Goal: Information Seeking & Learning: Check status

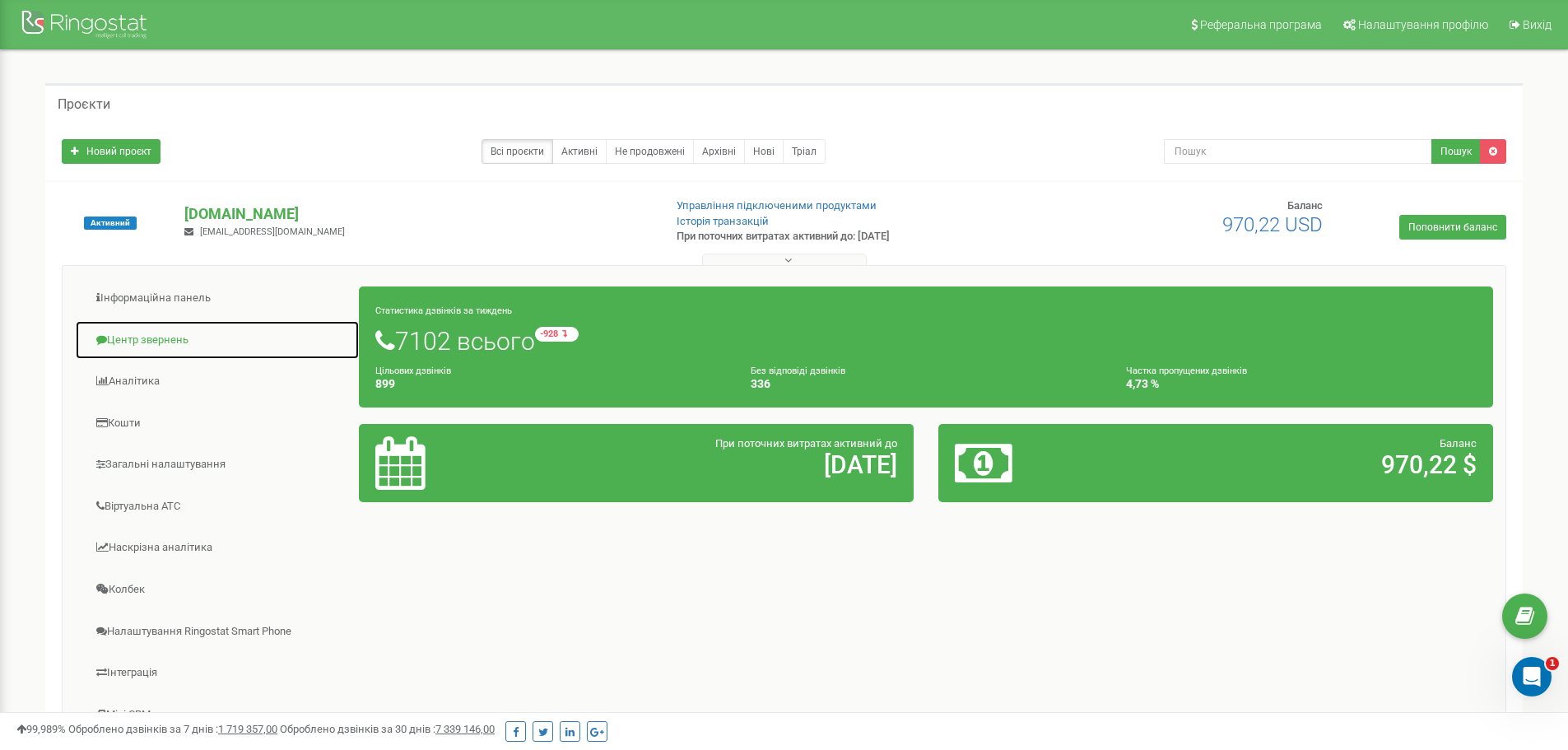
click at [189, 328] on link "Центр звернень" at bounding box center [217, 339] width 285 height 40
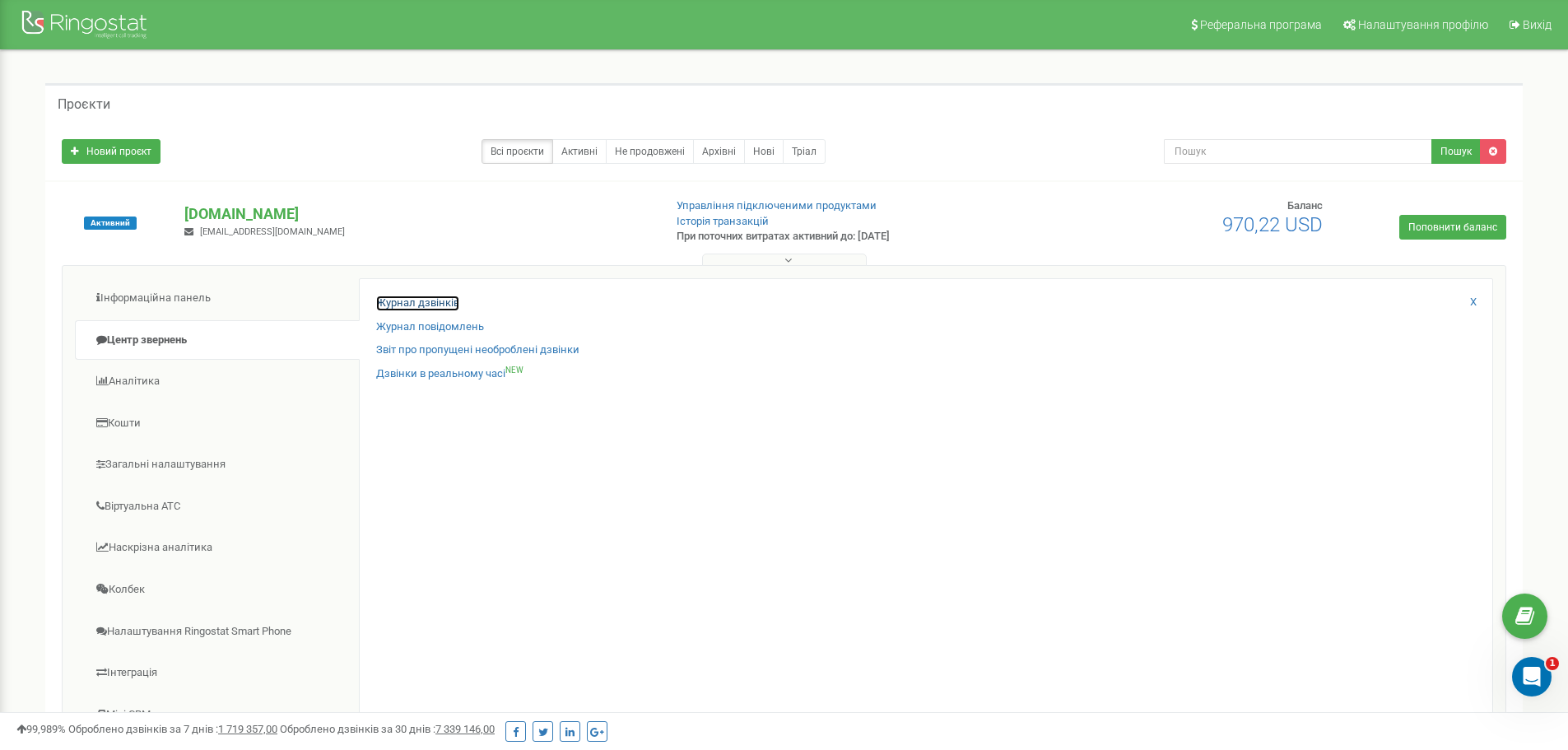
click at [439, 296] on link "Журнал дзвінків" at bounding box center [417, 303] width 83 height 16
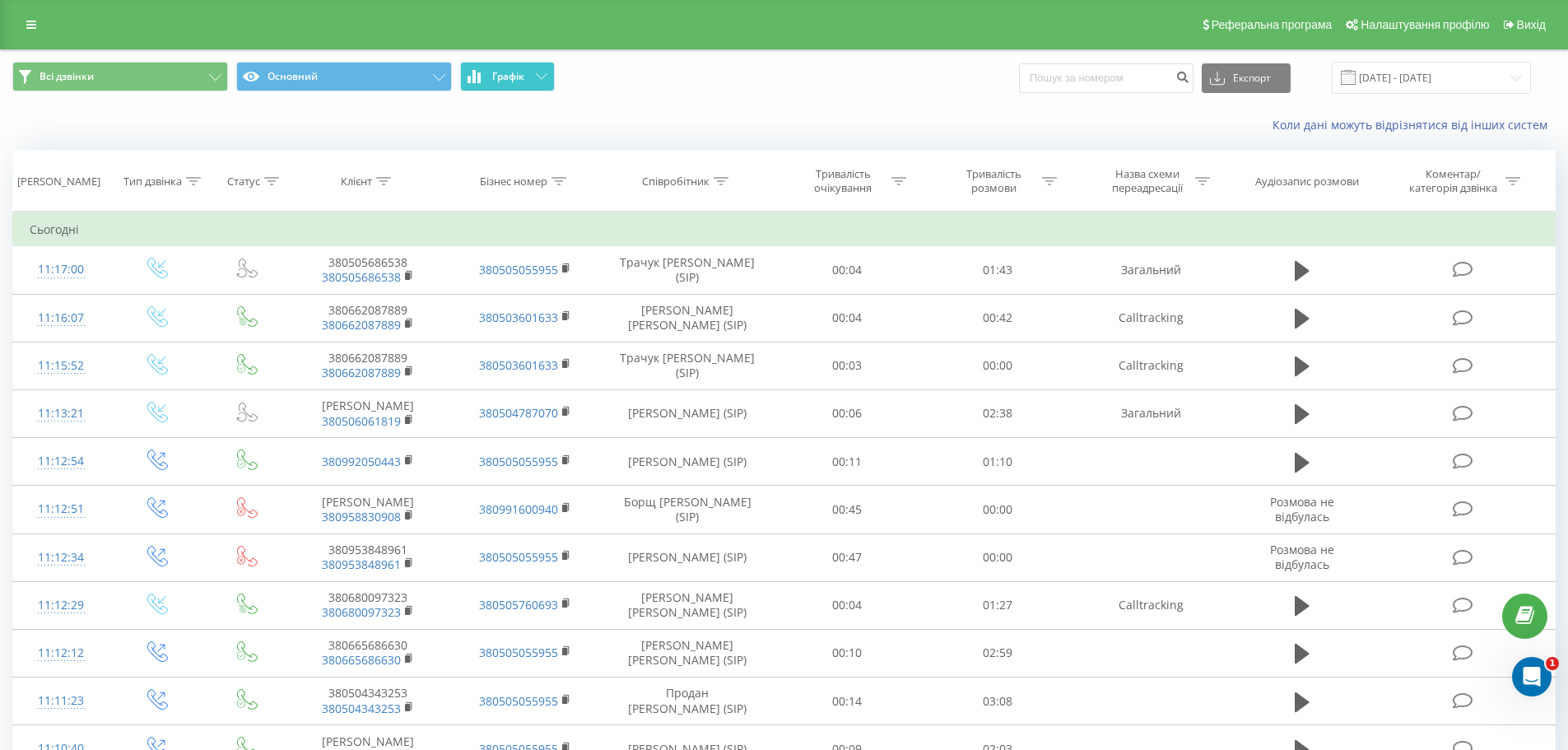
click at [527, 74] on button "Графік" at bounding box center [507, 77] width 94 height 30
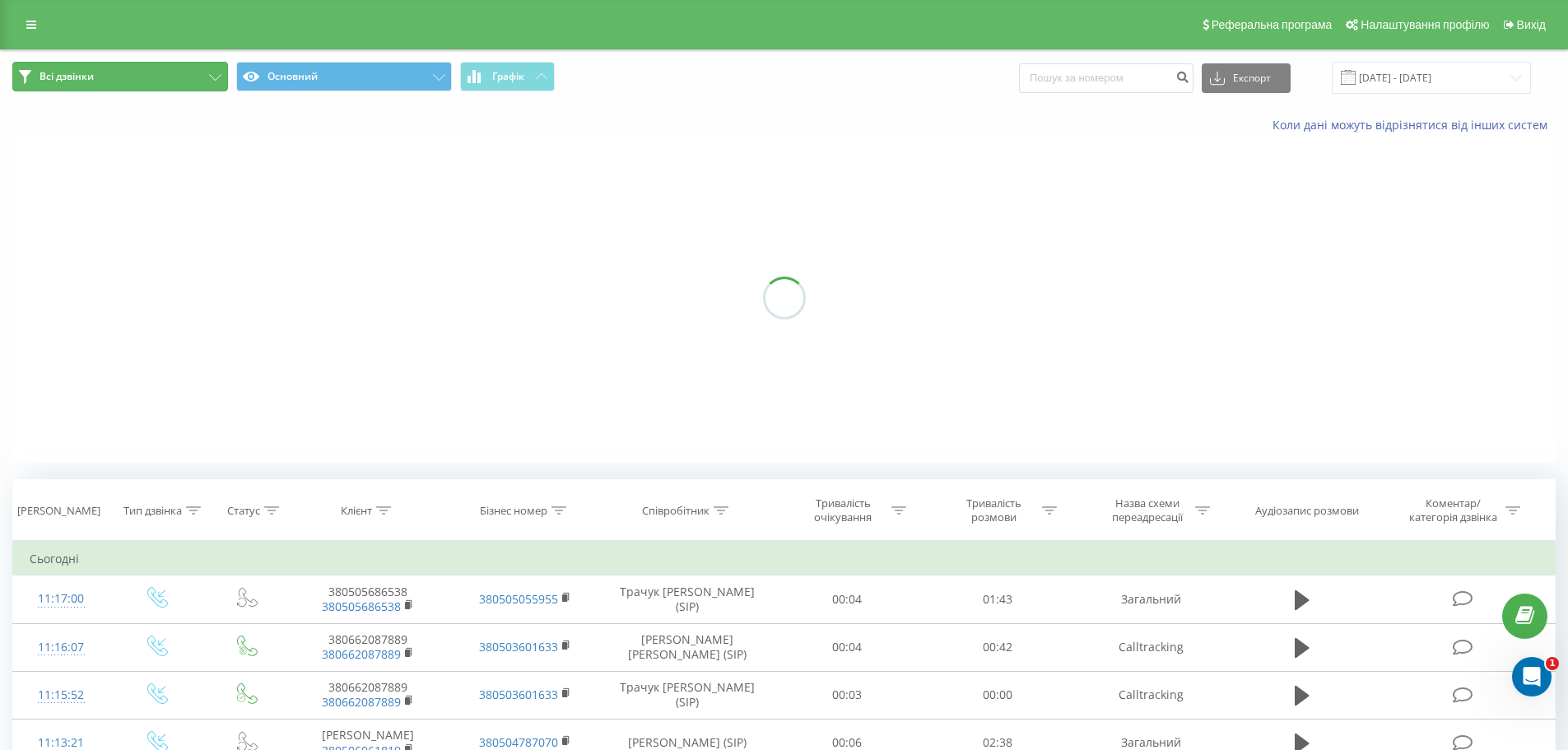
click at [184, 72] on button "Всі дзвінки" at bounding box center [120, 77] width 216 height 30
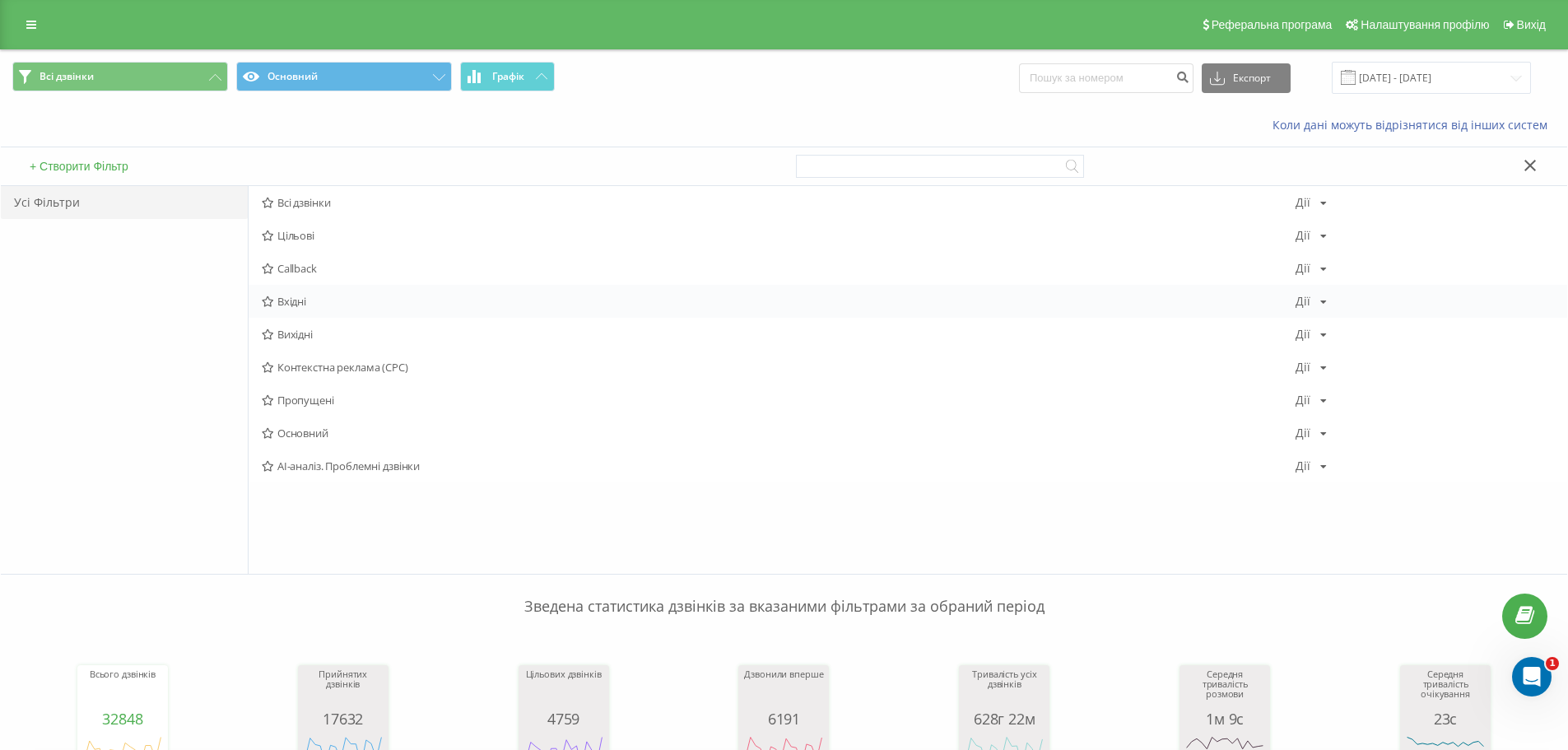
click at [293, 305] on span "Вхідні" at bounding box center [779, 301] width 1034 height 11
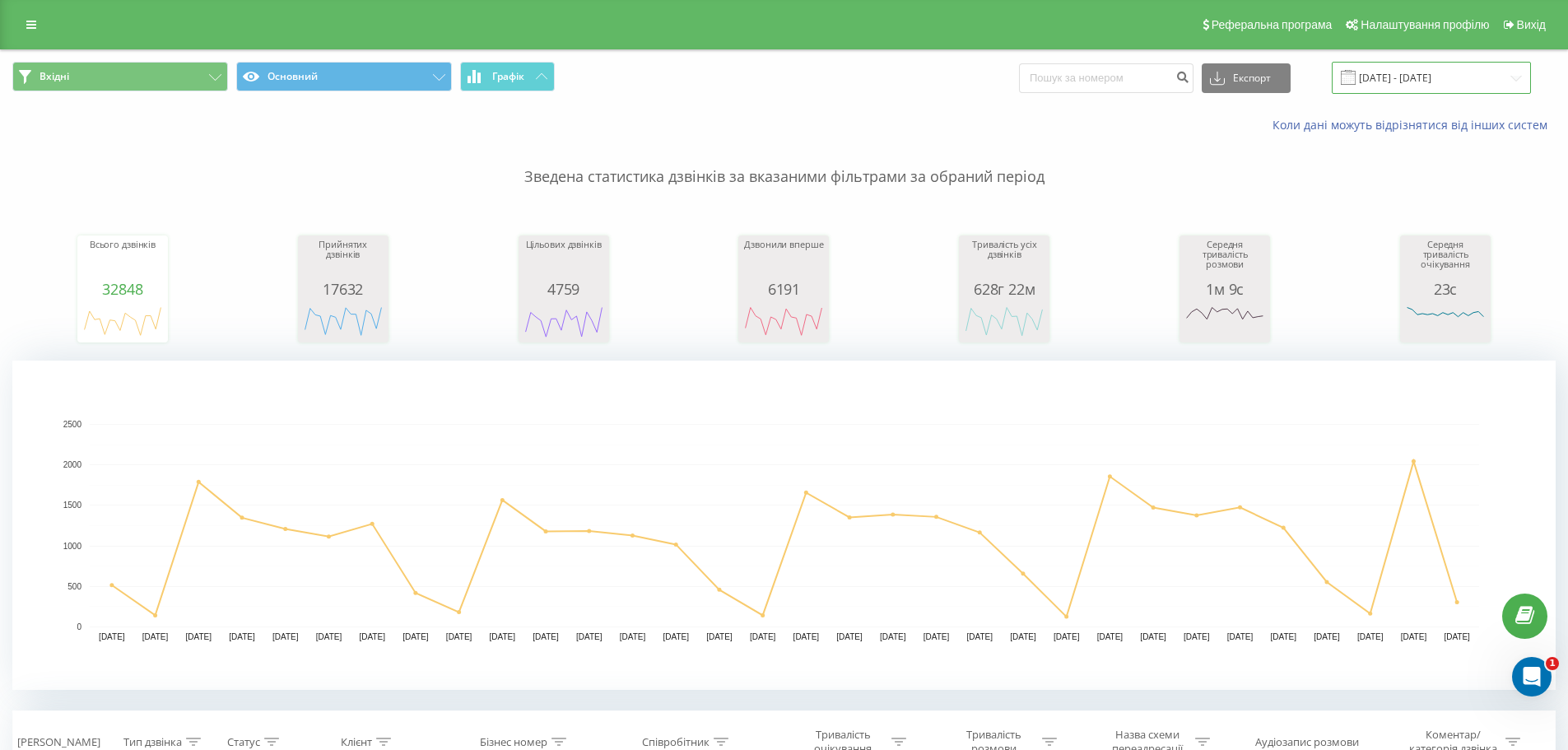
click at [1415, 69] on input "[DATE] - [DATE]" at bounding box center [1431, 78] width 199 height 32
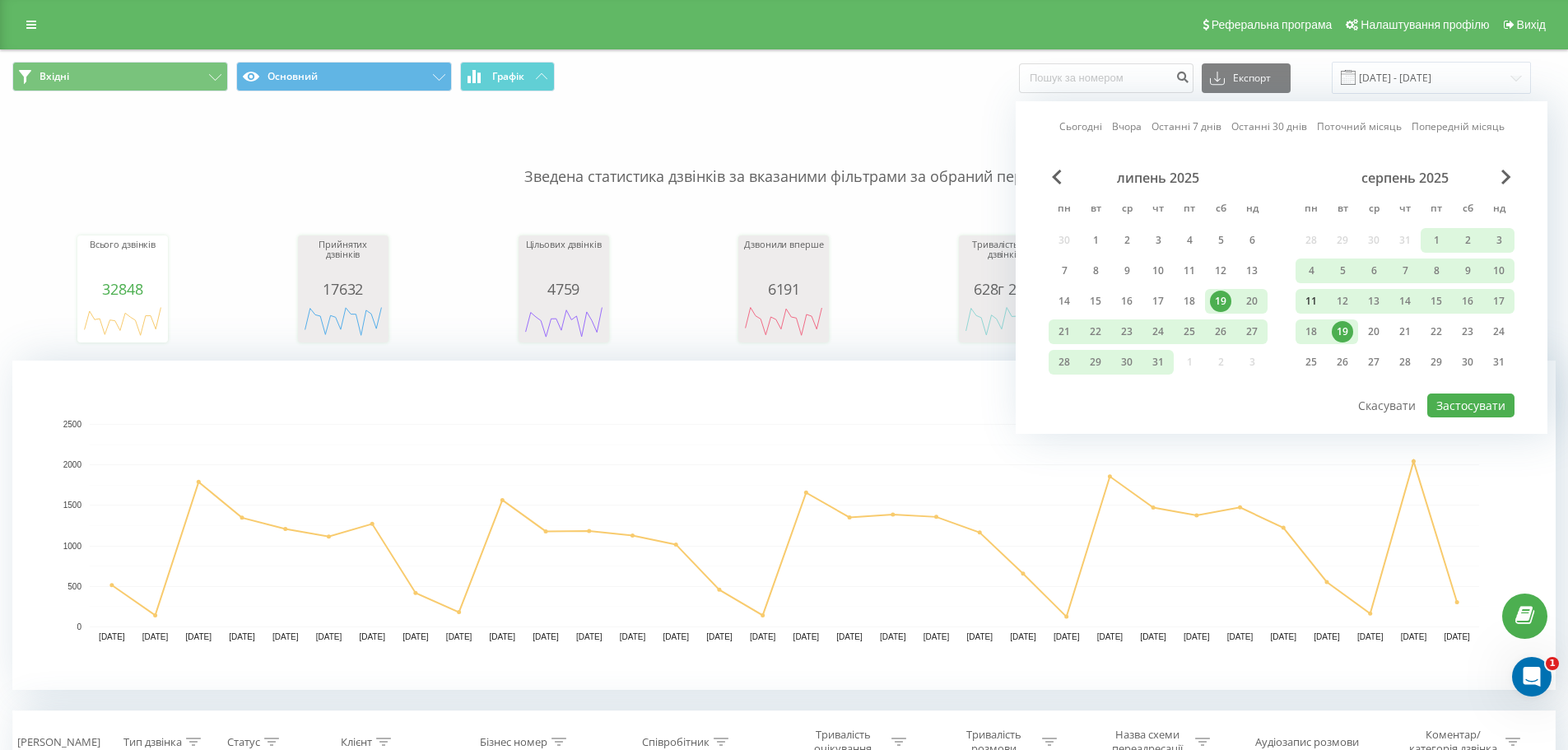
click at [1315, 299] on div "11" at bounding box center [1311, 301] width 22 height 22
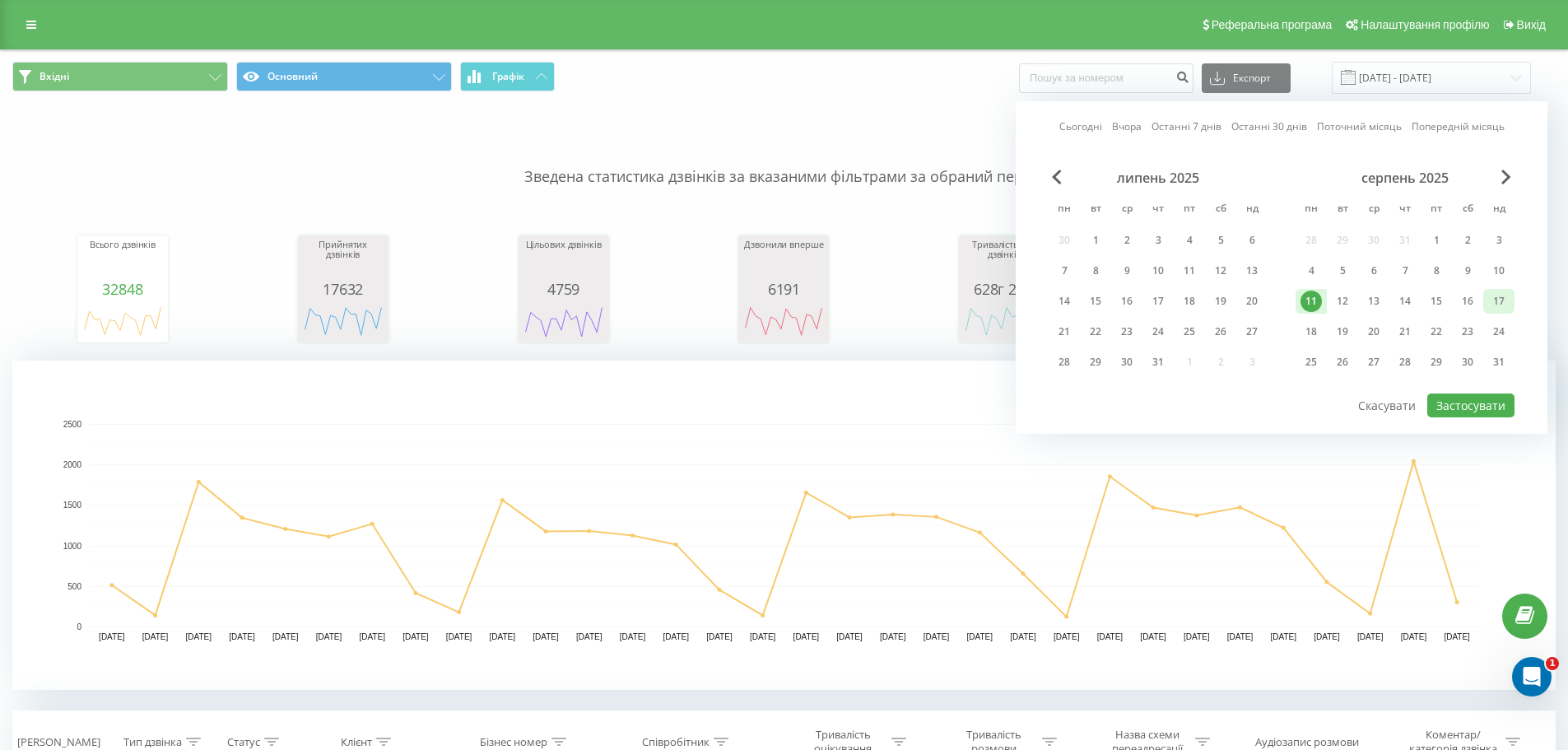
click at [1503, 306] on div "17" at bounding box center [1499, 301] width 22 height 22
click at [1490, 402] on button "Застосувати" at bounding box center [1471, 406] width 87 height 24
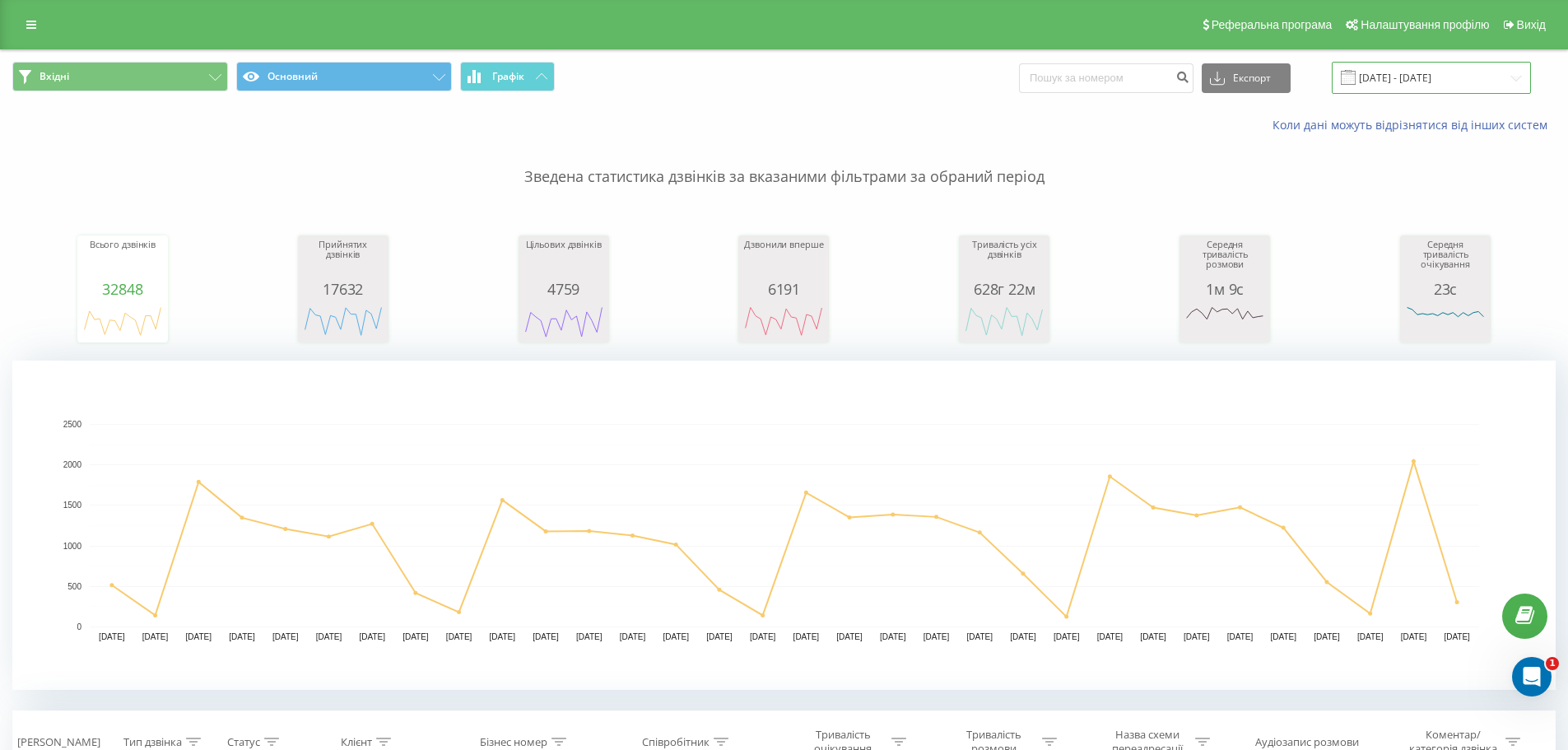
click at [1437, 79] on input "[DATE] - [DATE]" at bounding box center [1431, 78] width 199 height 32
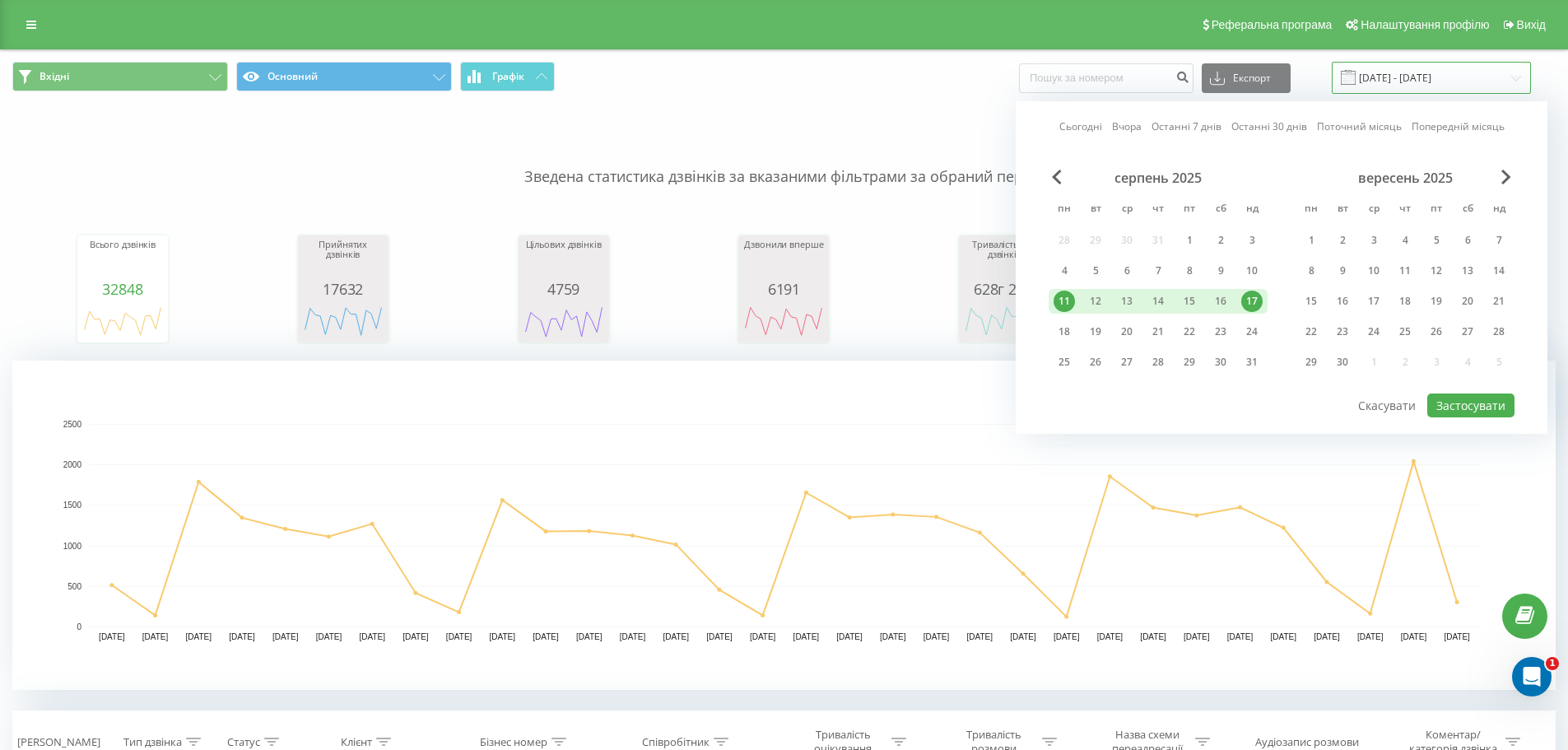
scroll to position [82, 0]
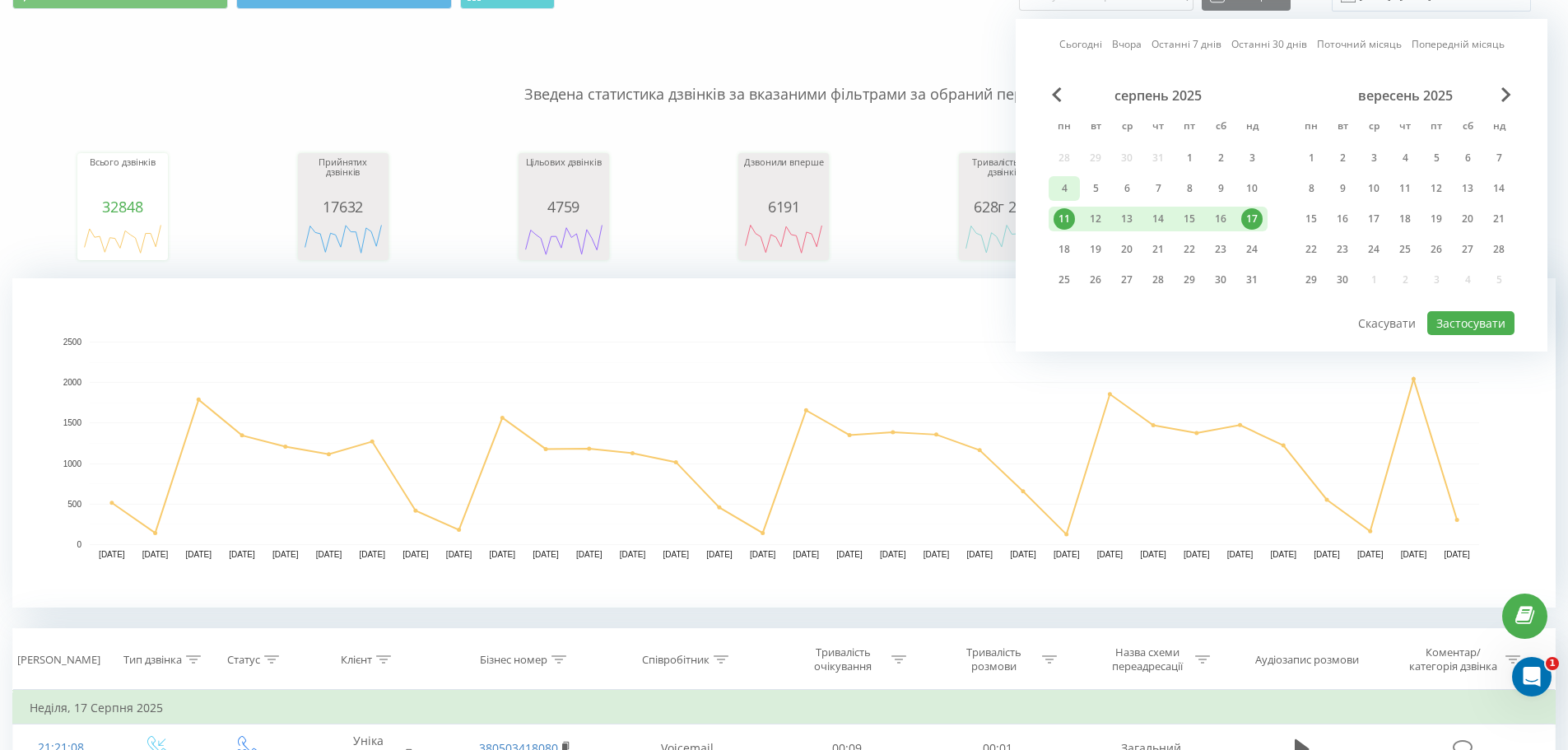
click at [1069, 182] on div "4" at bounding box center [1064, 188] width 22 height 22
click at [1259, 185] on div "10" at bounding box center [1252, 188] width 22 height 22
click at [1469, 319] on button "Застосувати" at bounding box center [1471, 324] width 87 height 24
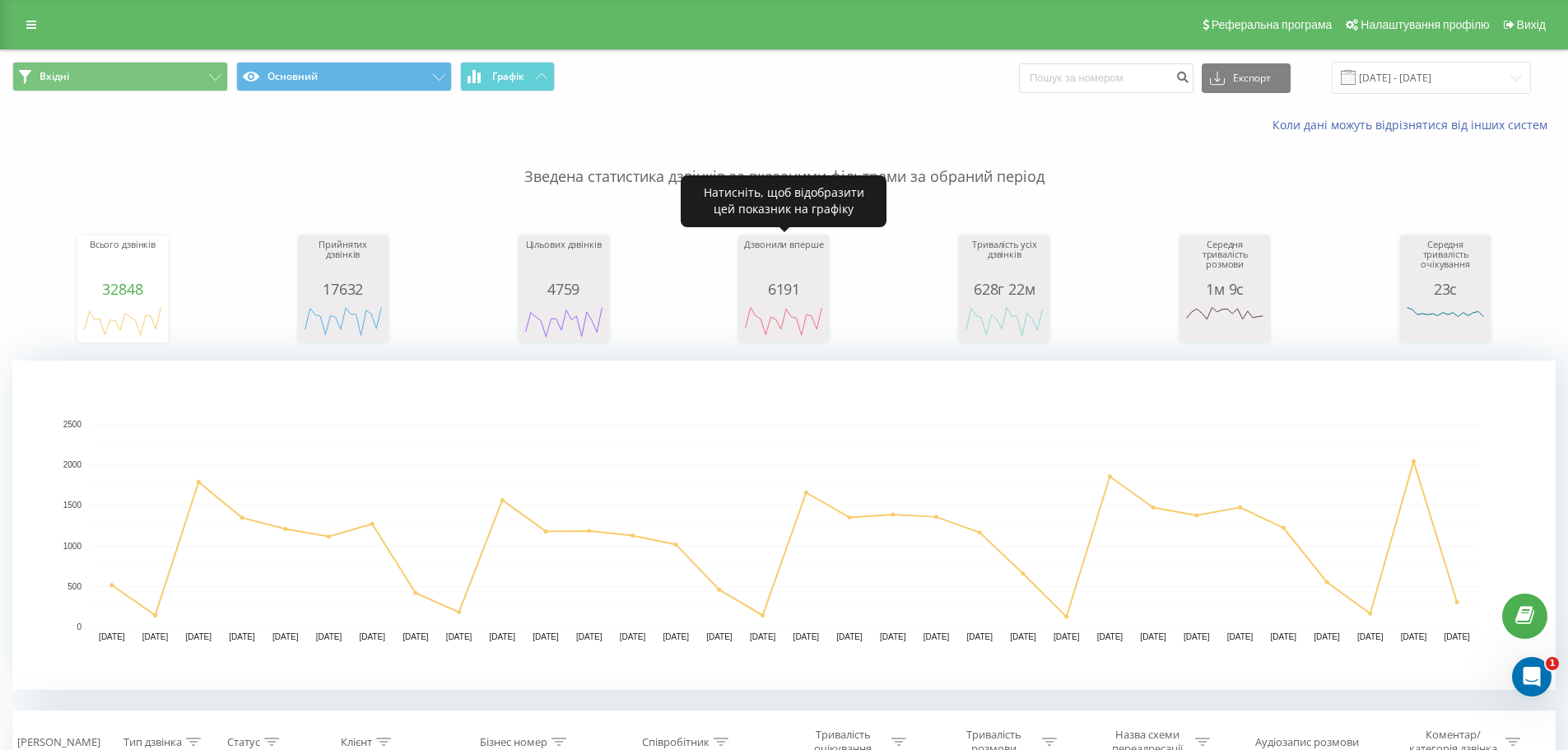
click at [791, 258] on div "Дзвонили вперше" at bounding box center [784, 260] width 82 height 41
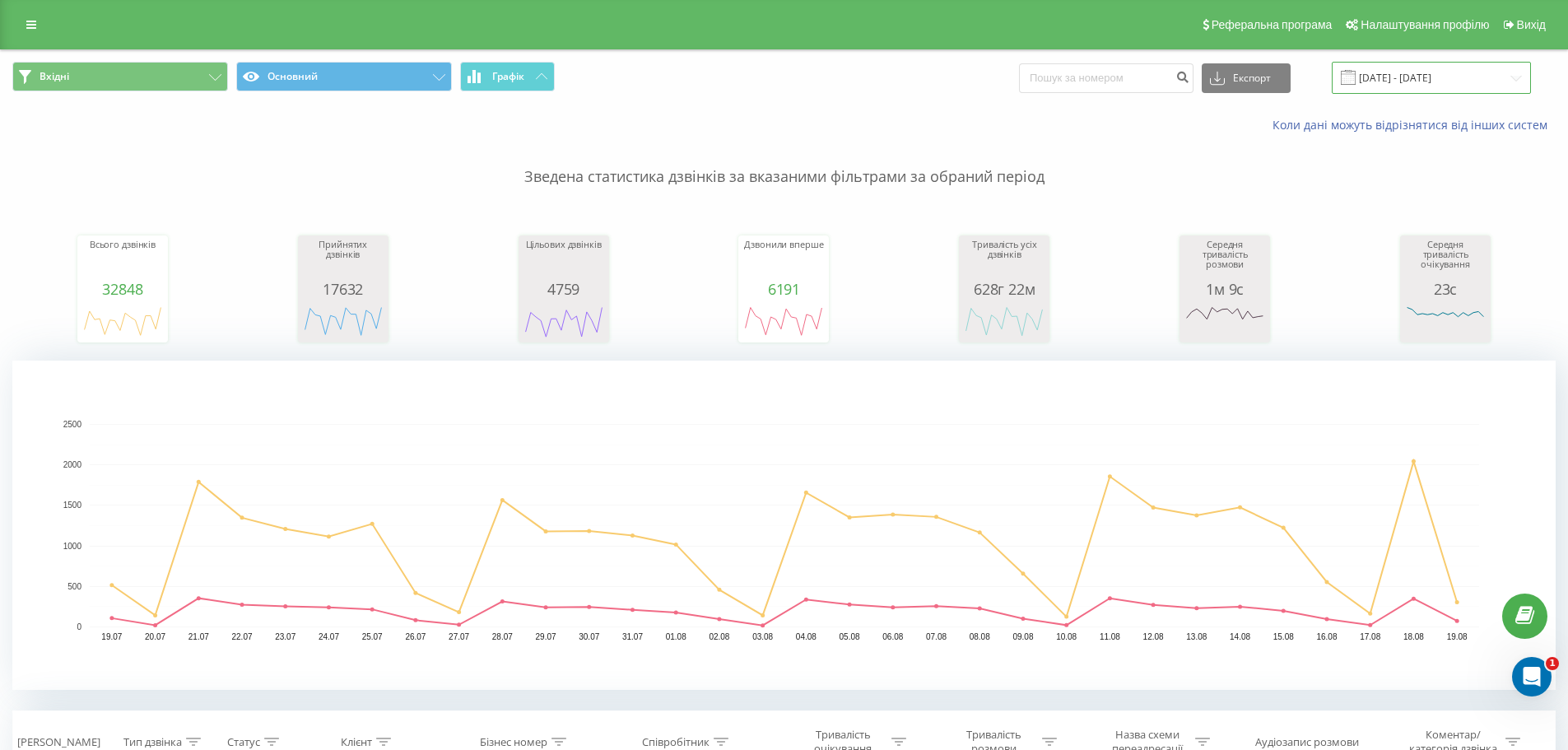
click at [1392, 78] on input "[DATE] - [DATE]" at bounding box center [1431, 78] width 199 height 32
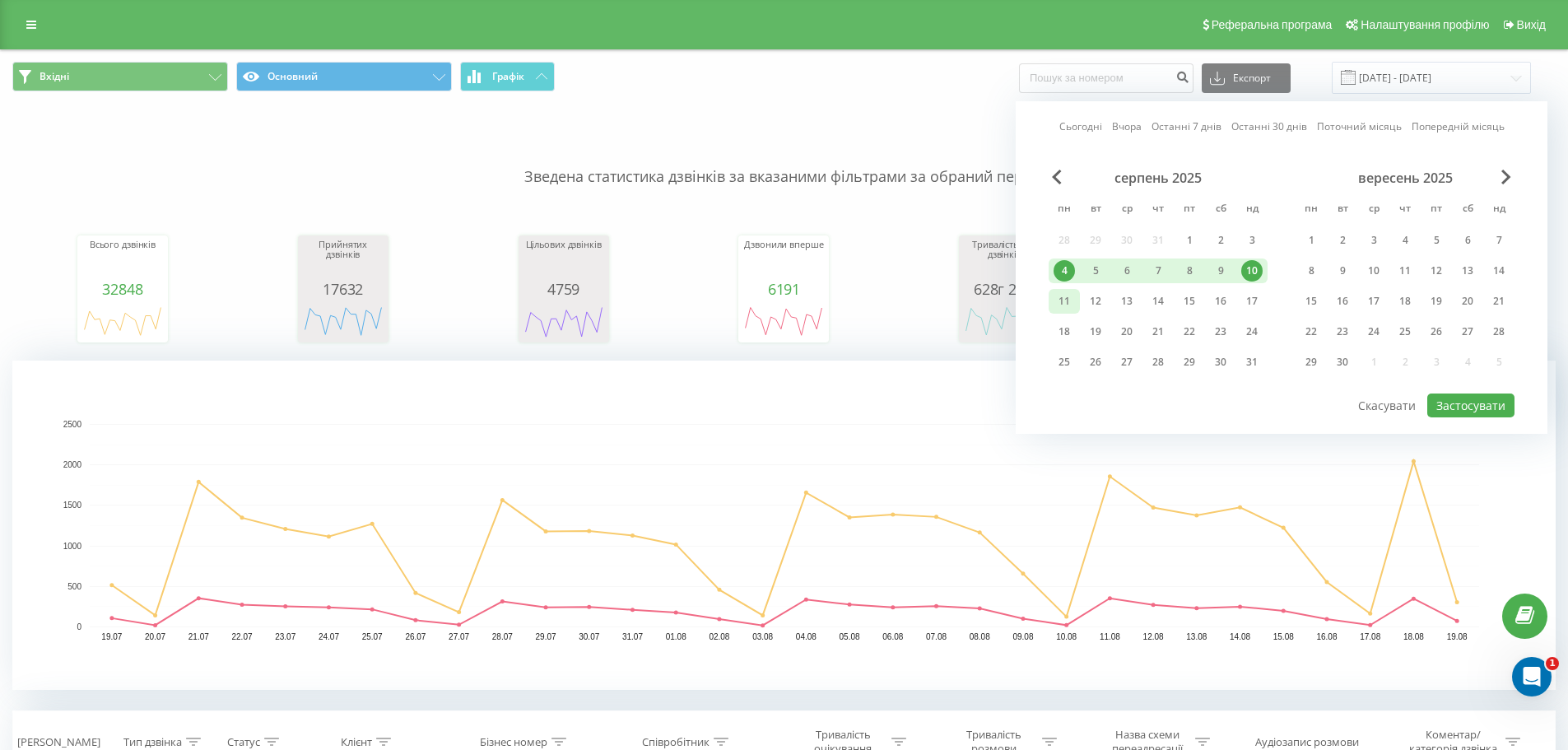
click at [1057, 296] on div "11" at bounding box center [1064, 301] width 22 height 22
click at [1248, 306] on div "17" at bounding box center [1252, 301] width 22 height 22
click at [1468, 408] on button "Застосувати" at bounding box center [1471, 406] width 87 height 24
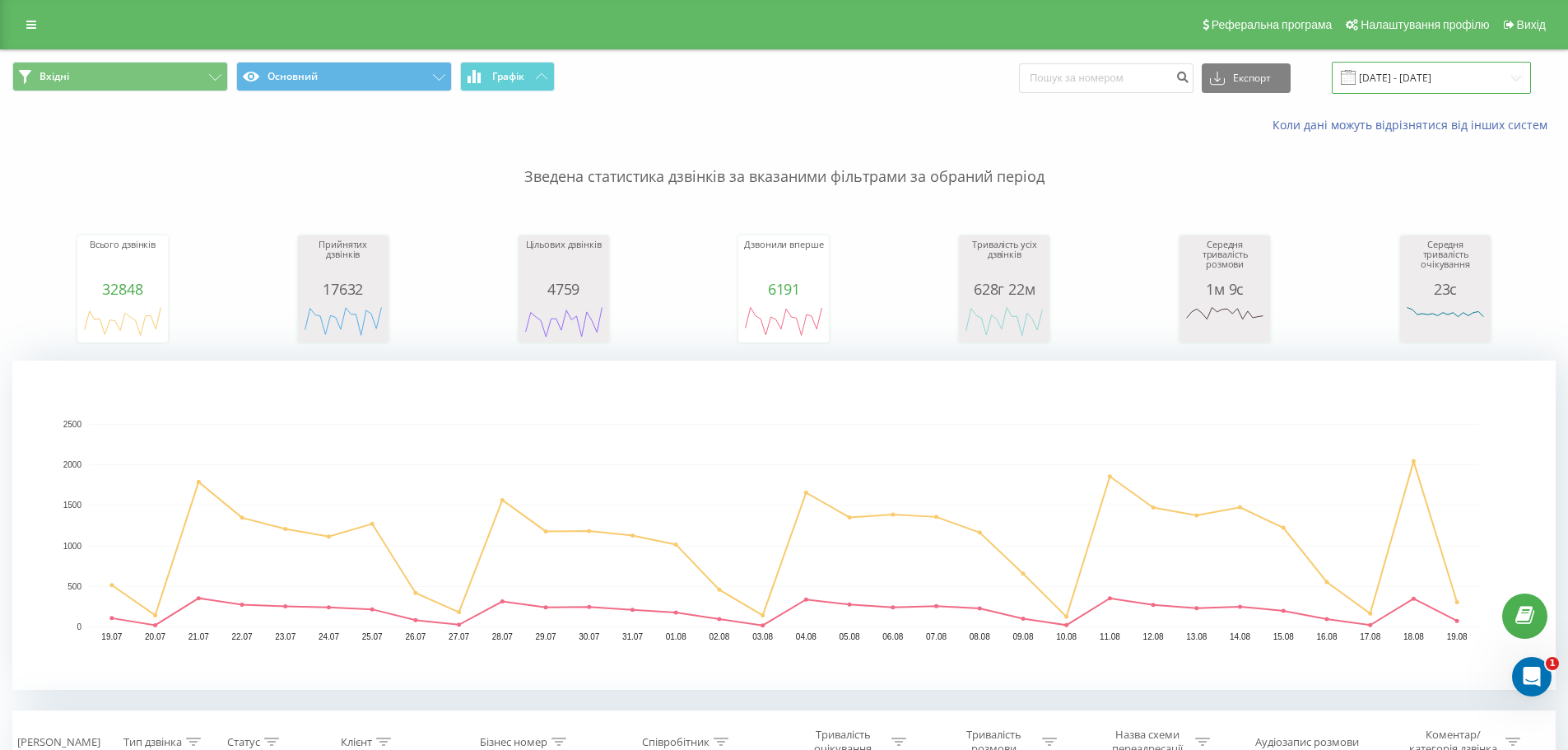
click at [1408, 85] on input "[DATE] - [DATE]" at bounding box center [1431, 78] width 199 height 32
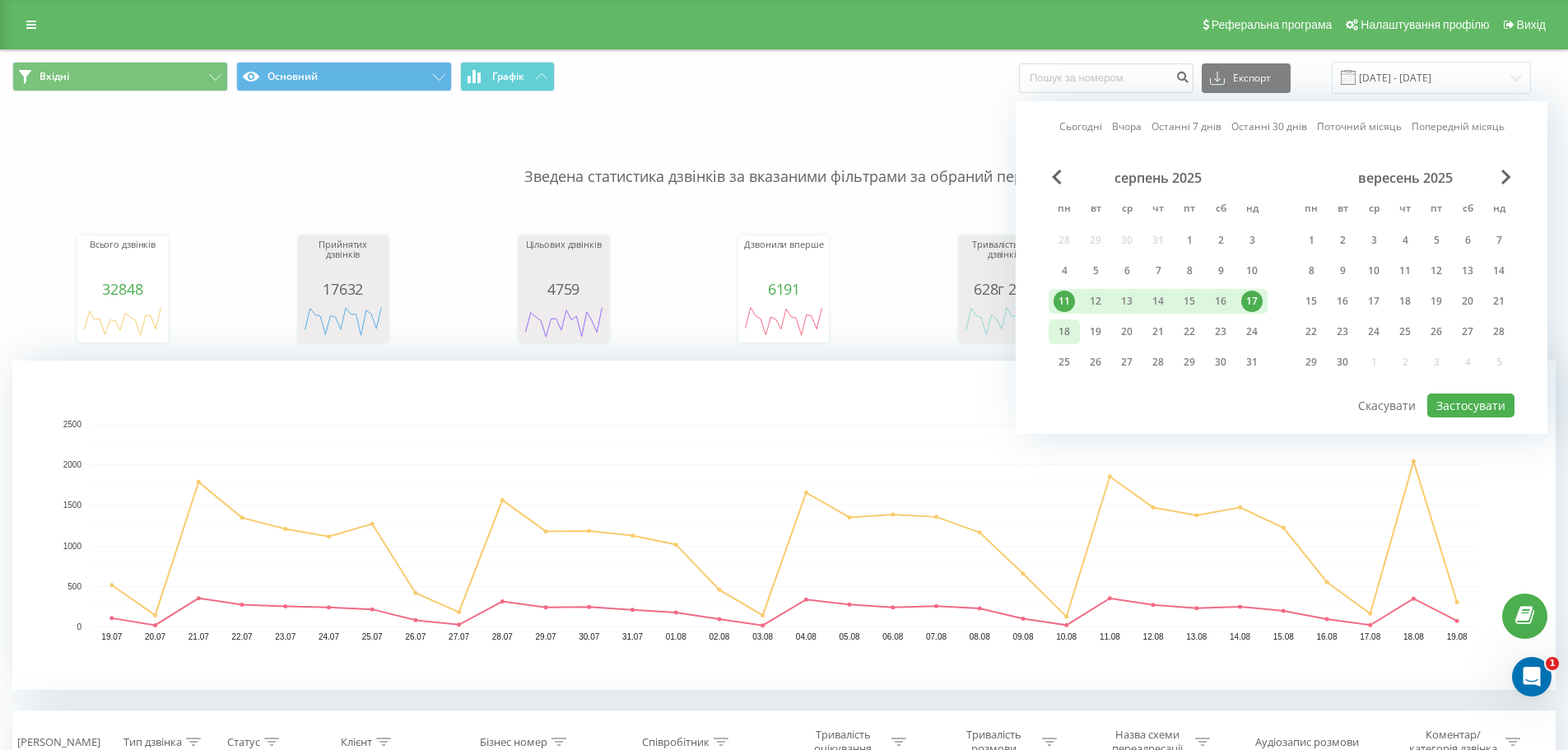
click at [1069, 329] on div "18" at bounding box center [1064, 331] width 22 height 22
click at [1059, 304] on div "11" at bounding box center [1064, 301] width 22 height 22
click at [1062, 271] on div "4" at bounding box center [1064, 270] width 22 height 22
click at [1253, 270] on div "10" at bounding box center [1252, 270] width 22 height 22
click at [1452, 402] on button "Застосувати" at bounding box center [1471, 406] width 87 height 24
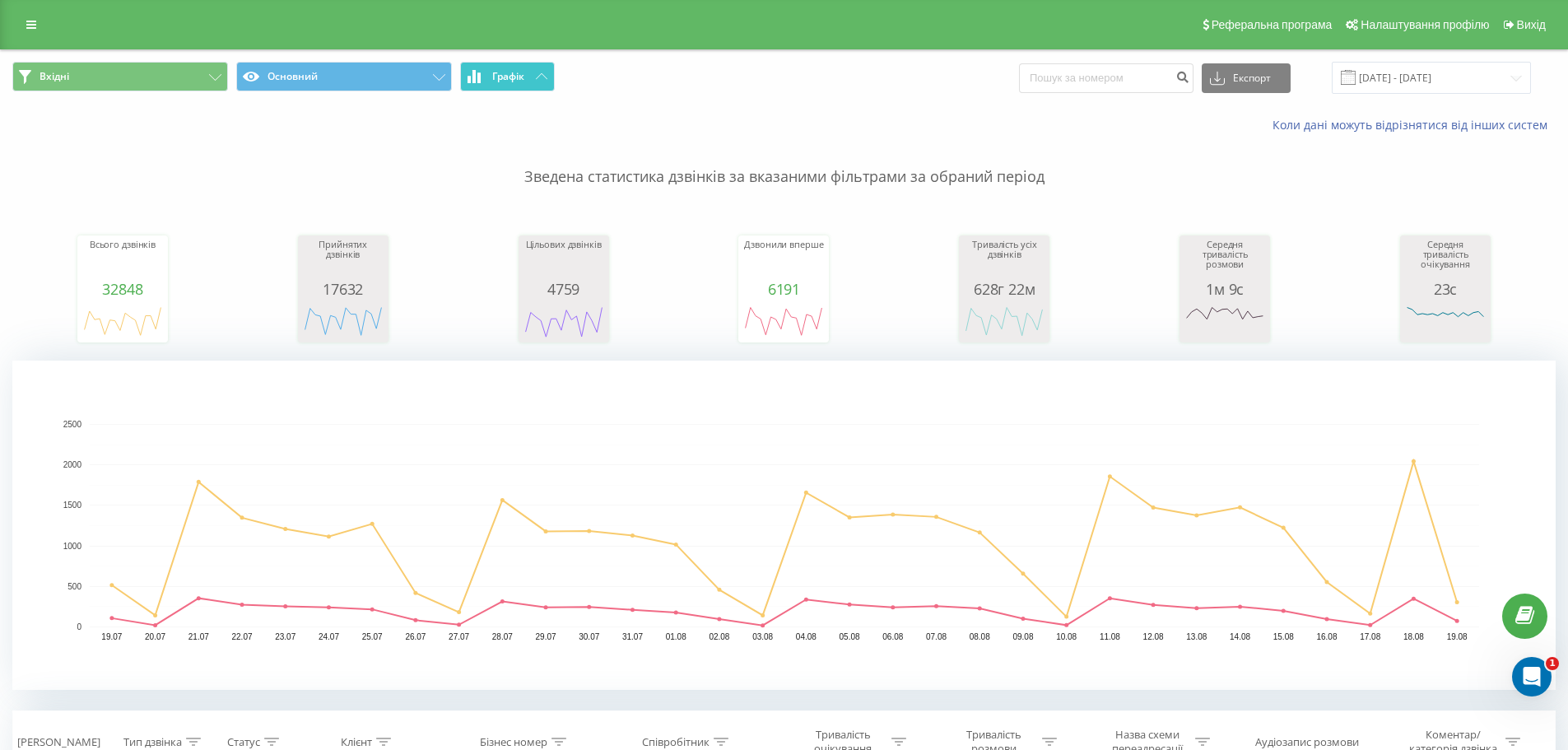
click at [513, 74] on span "Графік" at bounding box center [508, 77] width 32 height 11
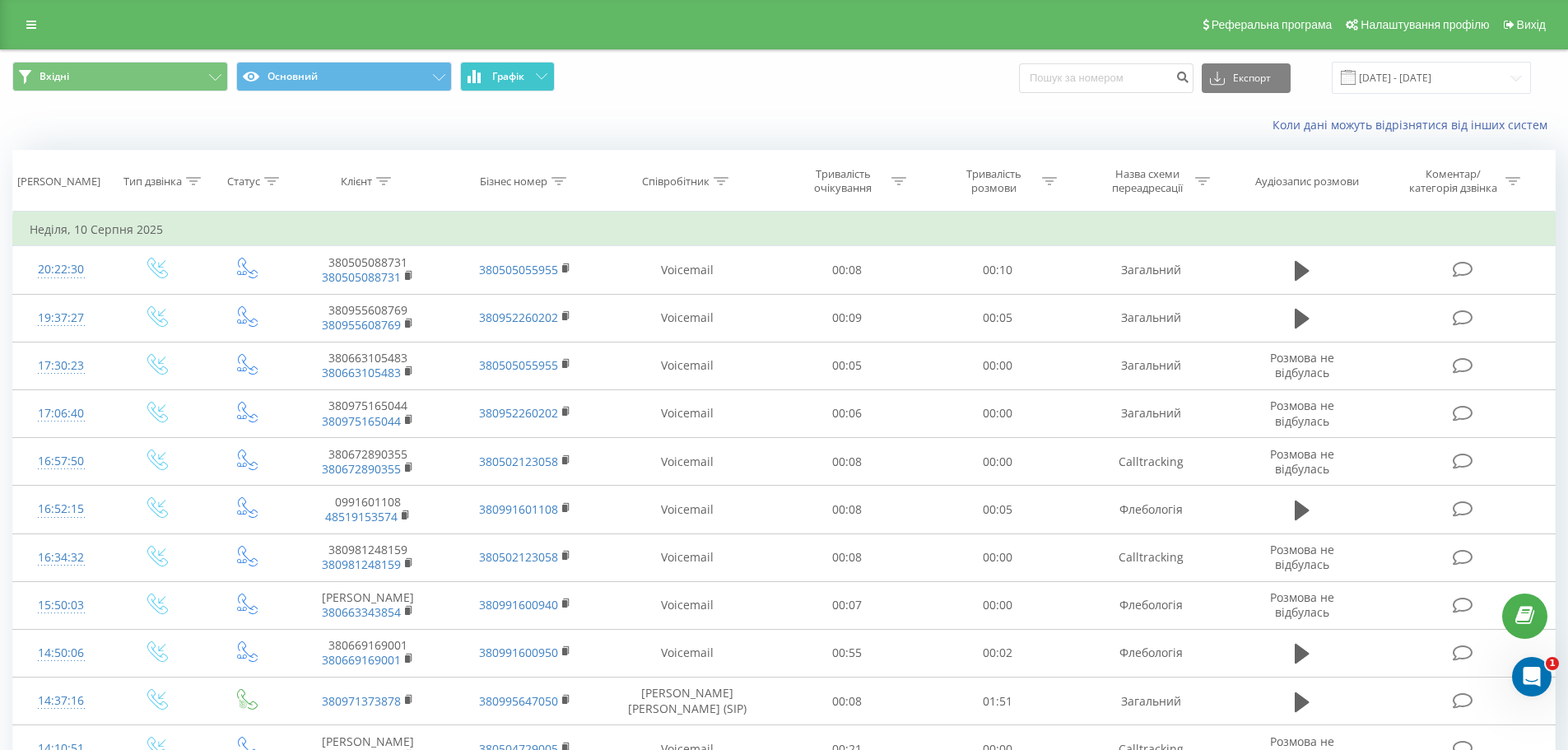
click at [513, 74] on span "Графік" at bounding box center [508, 77] width 32 height 11
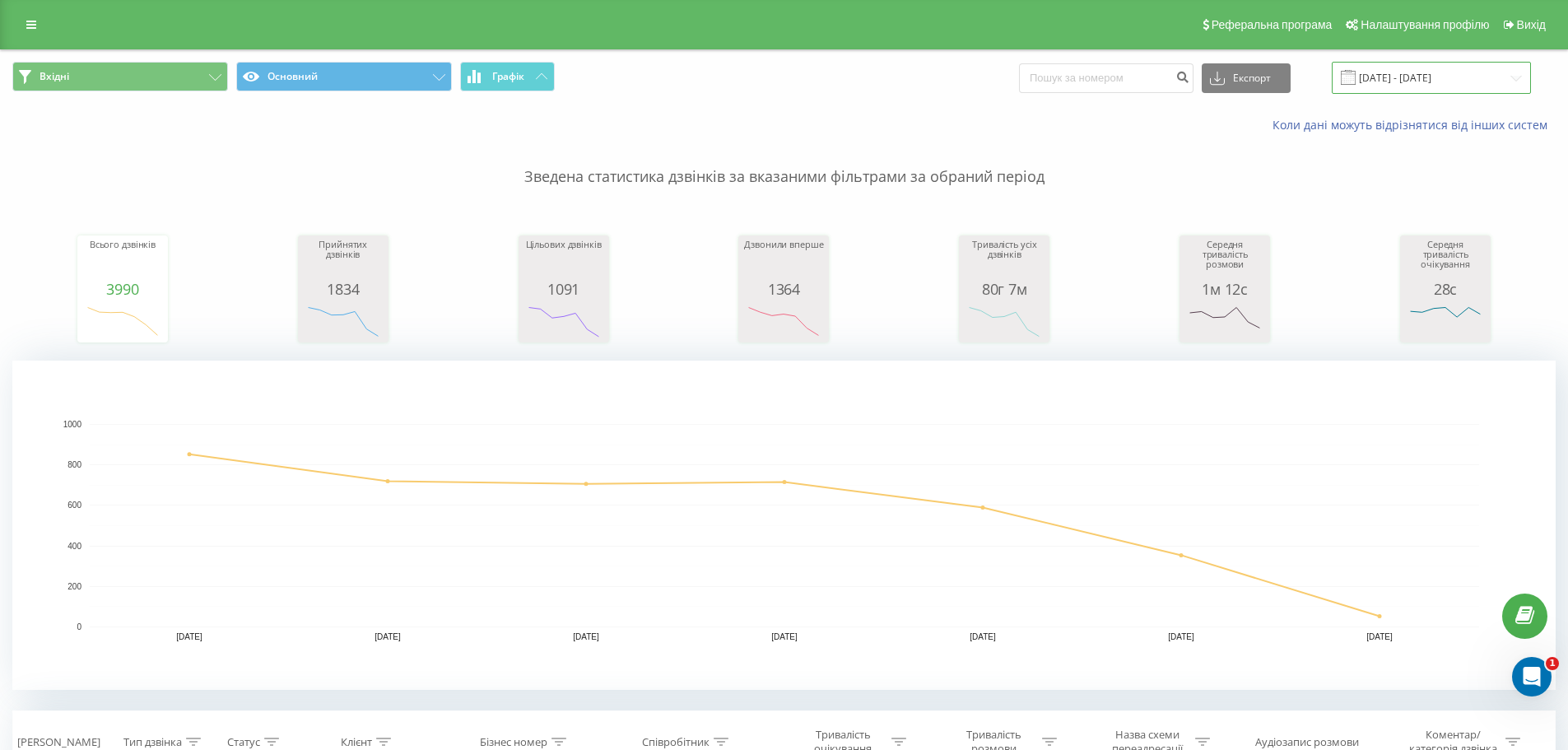
click at [1429, 79] on input "[DATE] - [DATE]" at bounding box center [1431, 78] width 199 height 32
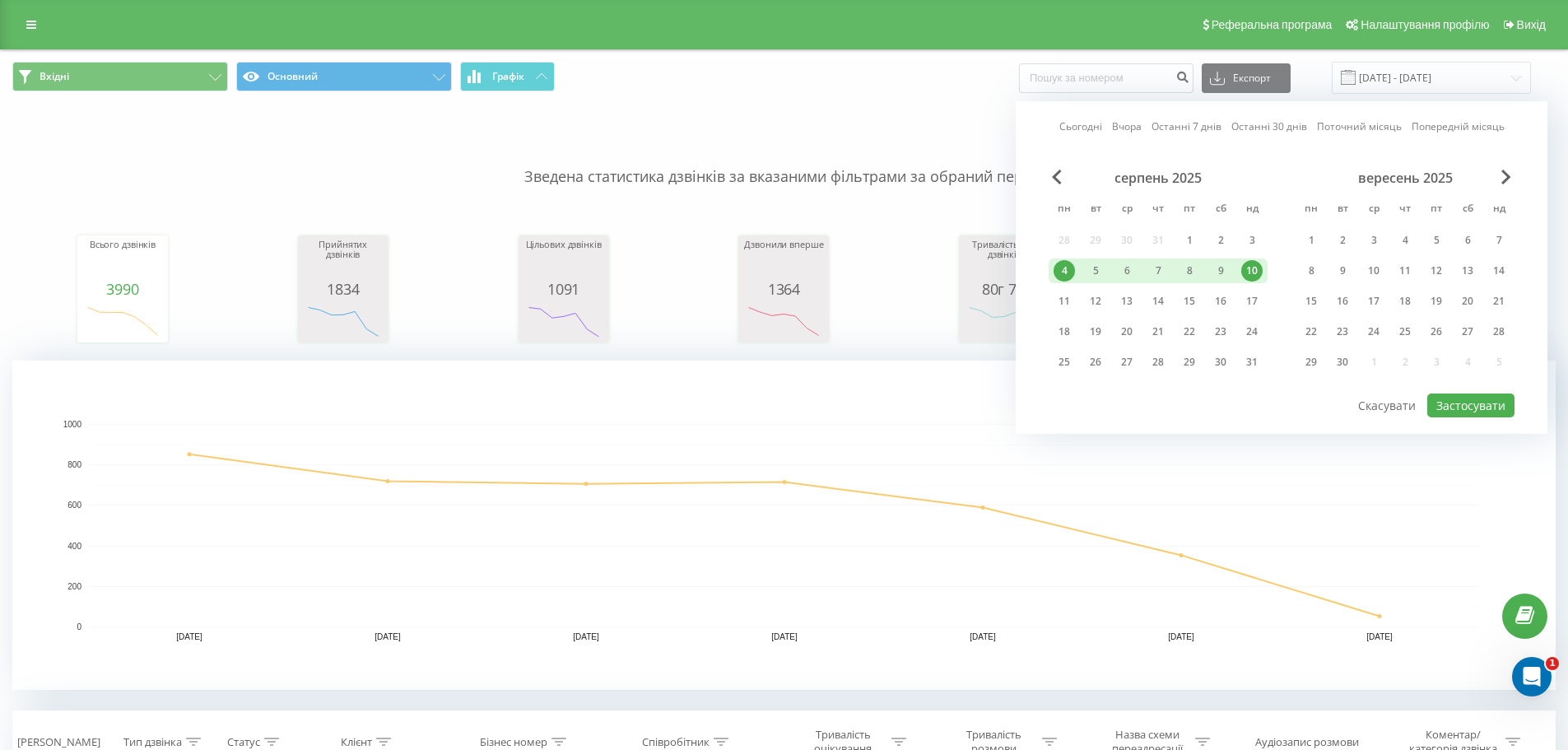
click at [871, 107] on div "Коли дані можуть відрізнятися вiд інших систем" at bounding box center [784, 125] width 1566 height 39
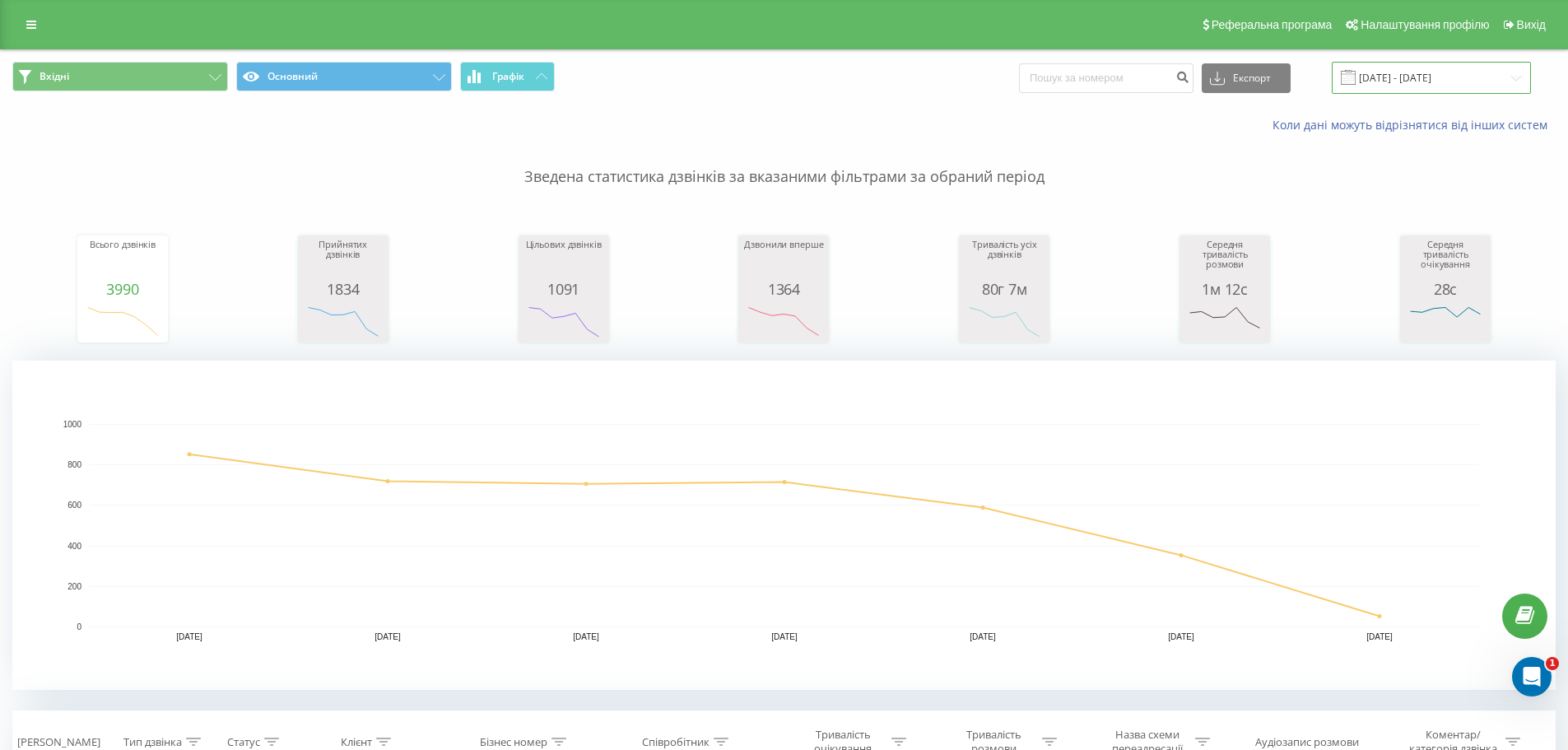
click at [1389, 78] on input "[DATE] - [DATE]" at bounding box center [1431, 78] width 199 height 32
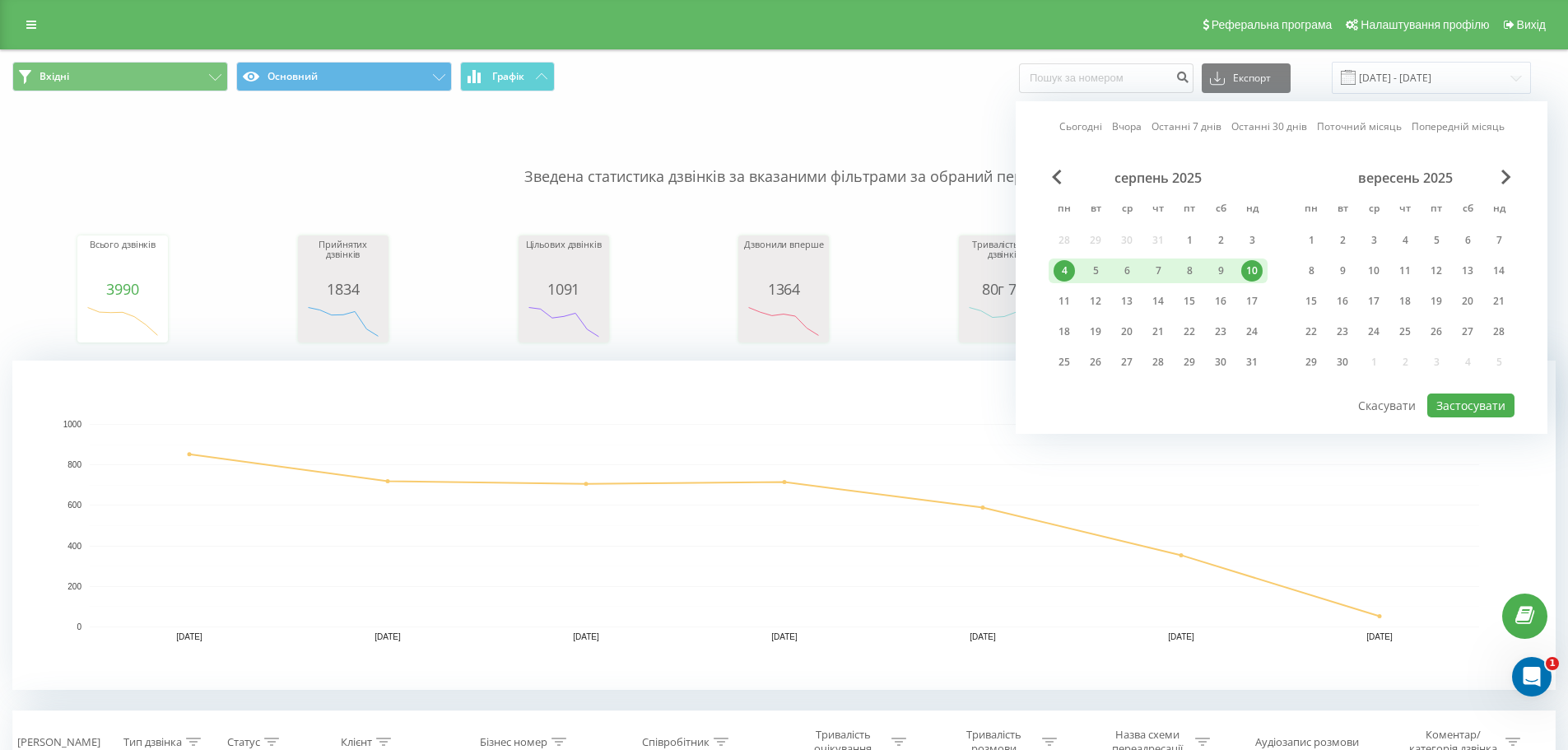
click at [879, 107] on div "Коли дані можуть відрізнятися вiд інших систем" at bounding box center [784, 125] width 1566 height 39
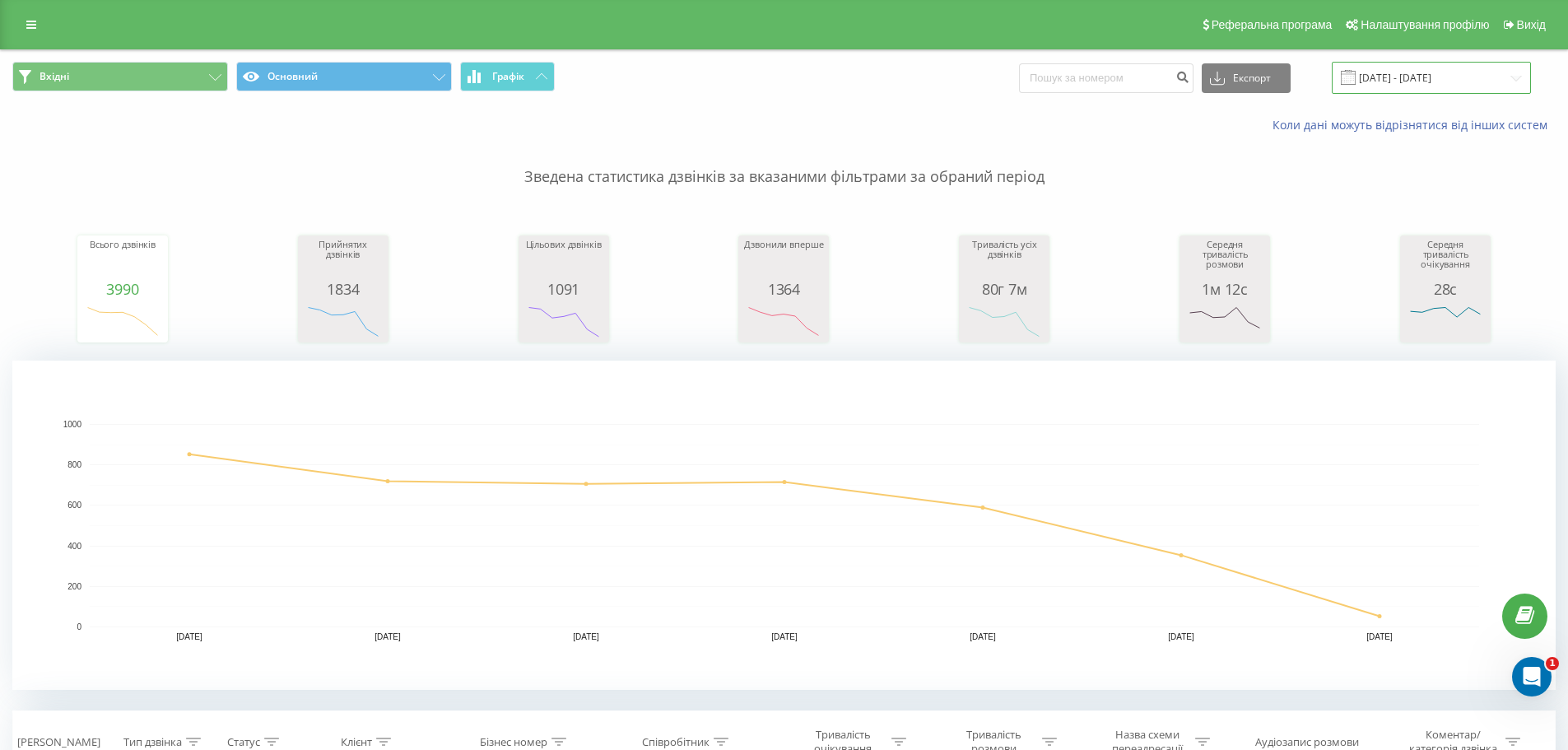
click at [1419, 72] on input "[DATE] - [DATE]" at bounding box center [1431, 78] width 199 height 32
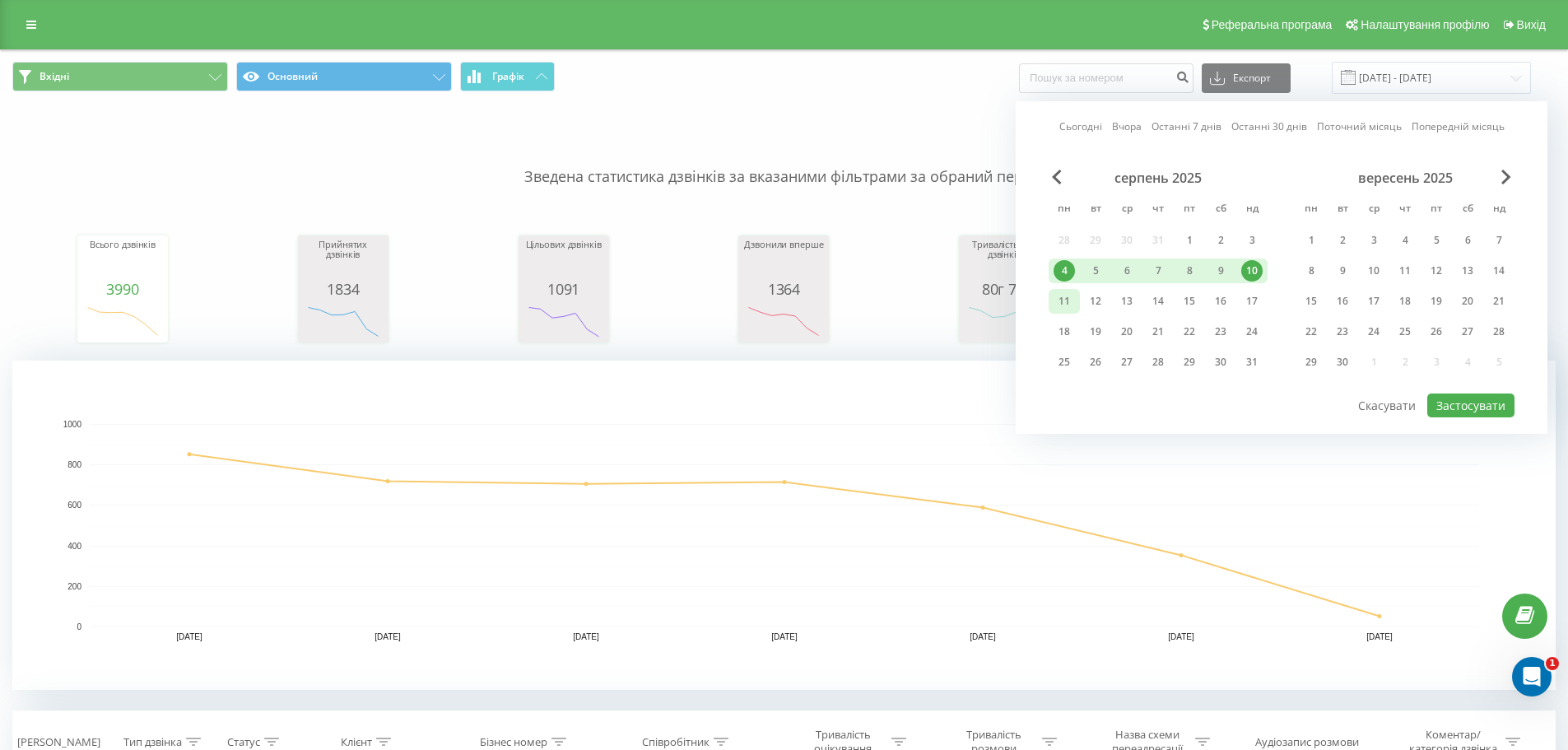
click at [1071, 307] on div "11" at bounding box center [1064, 301] width 22 height 22
click at [1254, 308] on div "17" at bounding box center [1252, 301] width 22 height 22
click at [1474, 400] on button "Застосувати" at bounding box center [1471, 406] width 87 height 24
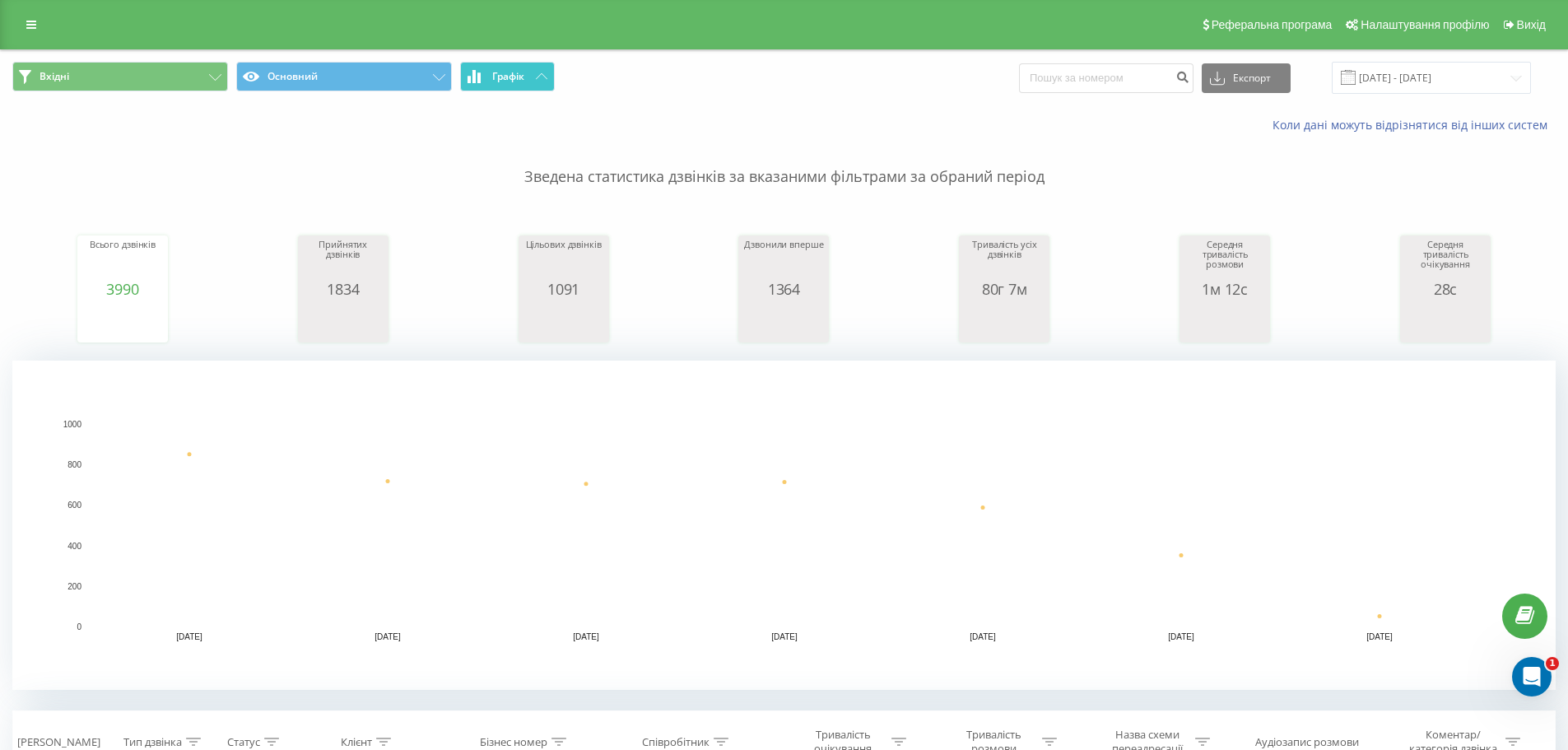
click at [518, 83] on button "Графік" at bounding box center [507, 77] width 94 height 30
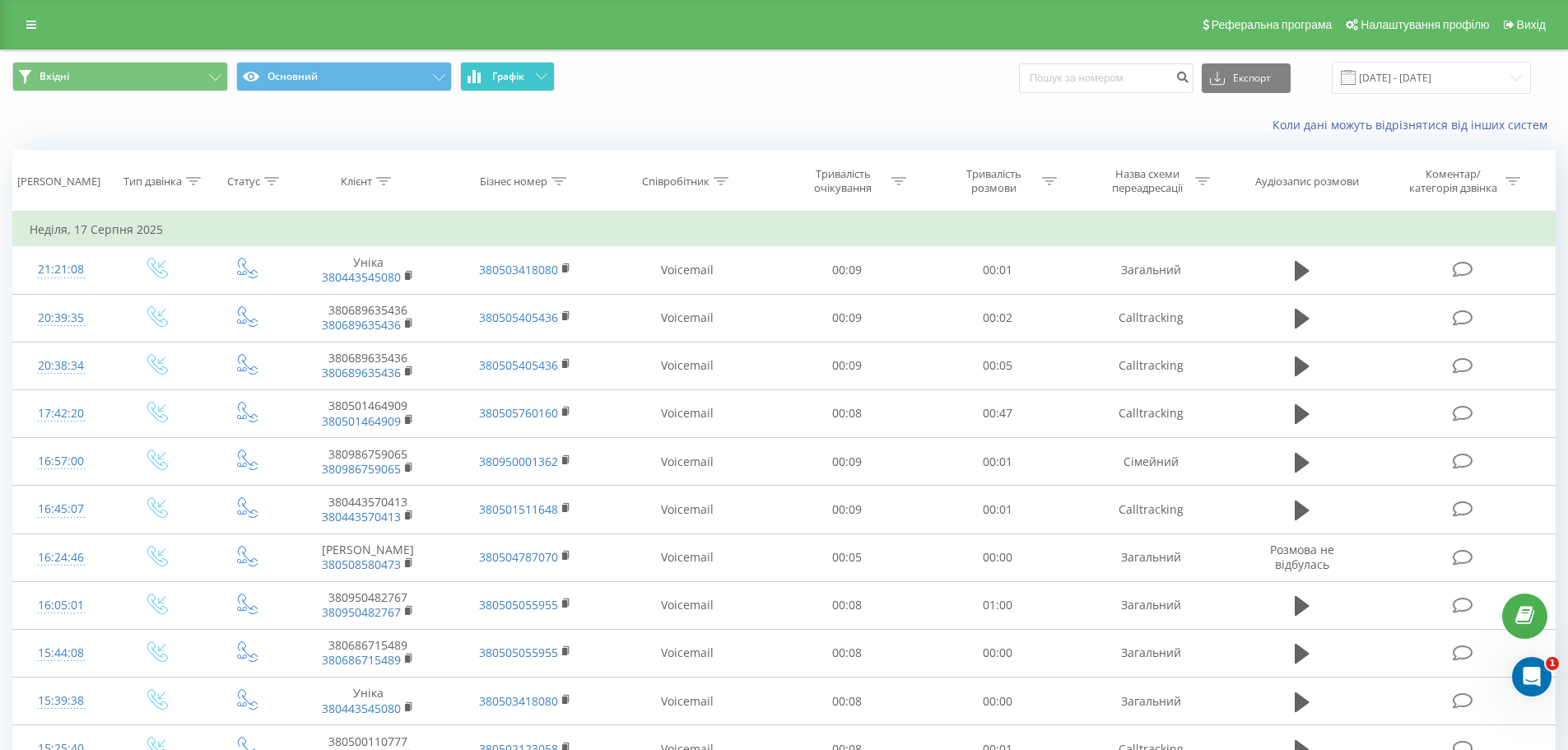
click at [518, 83] on button "Графік" at bounding box center [507, 77] width 94 height 30
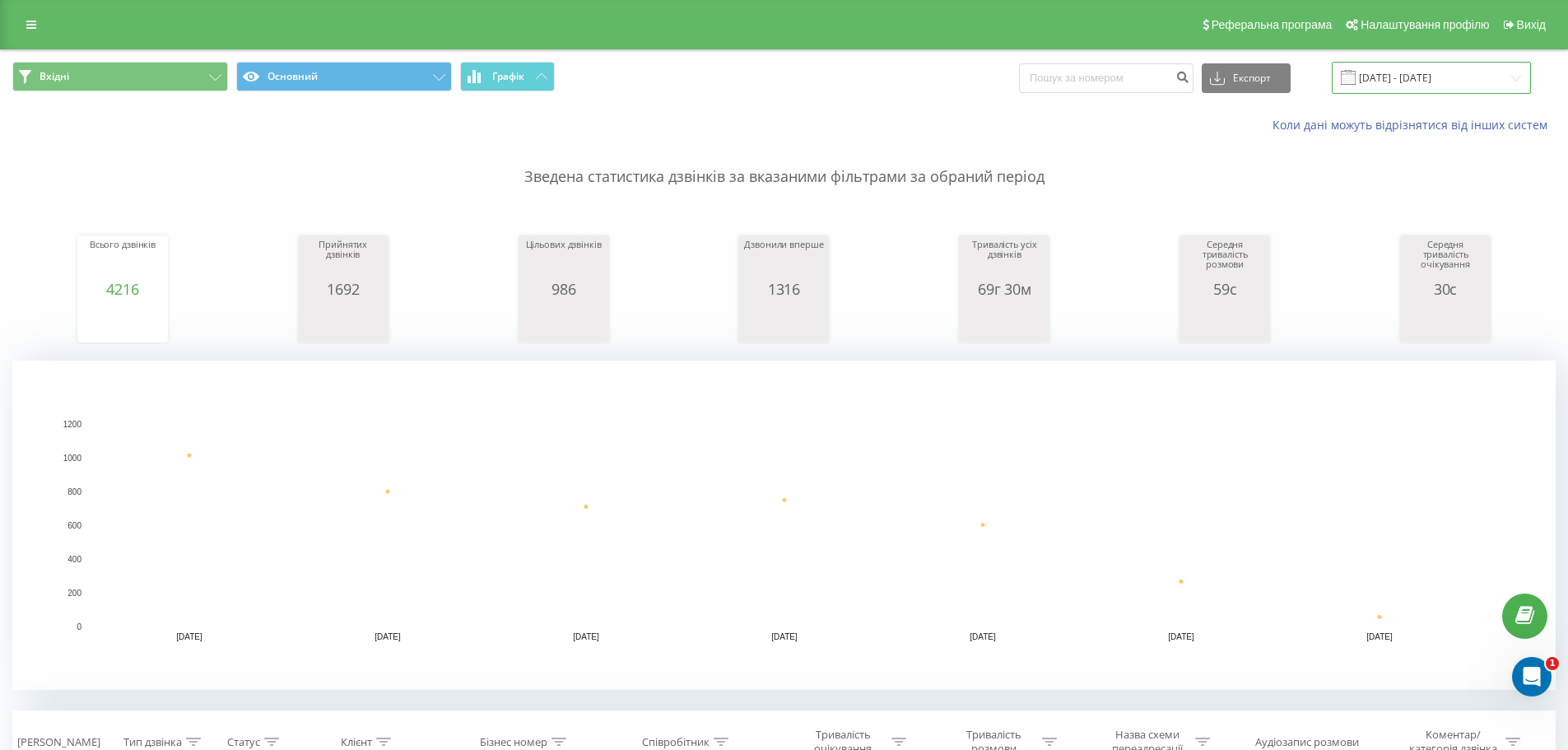
click at [1402, 75] on input "[DATE] - [DATE]" at bounding box center [1431, 78] width 199 height 32
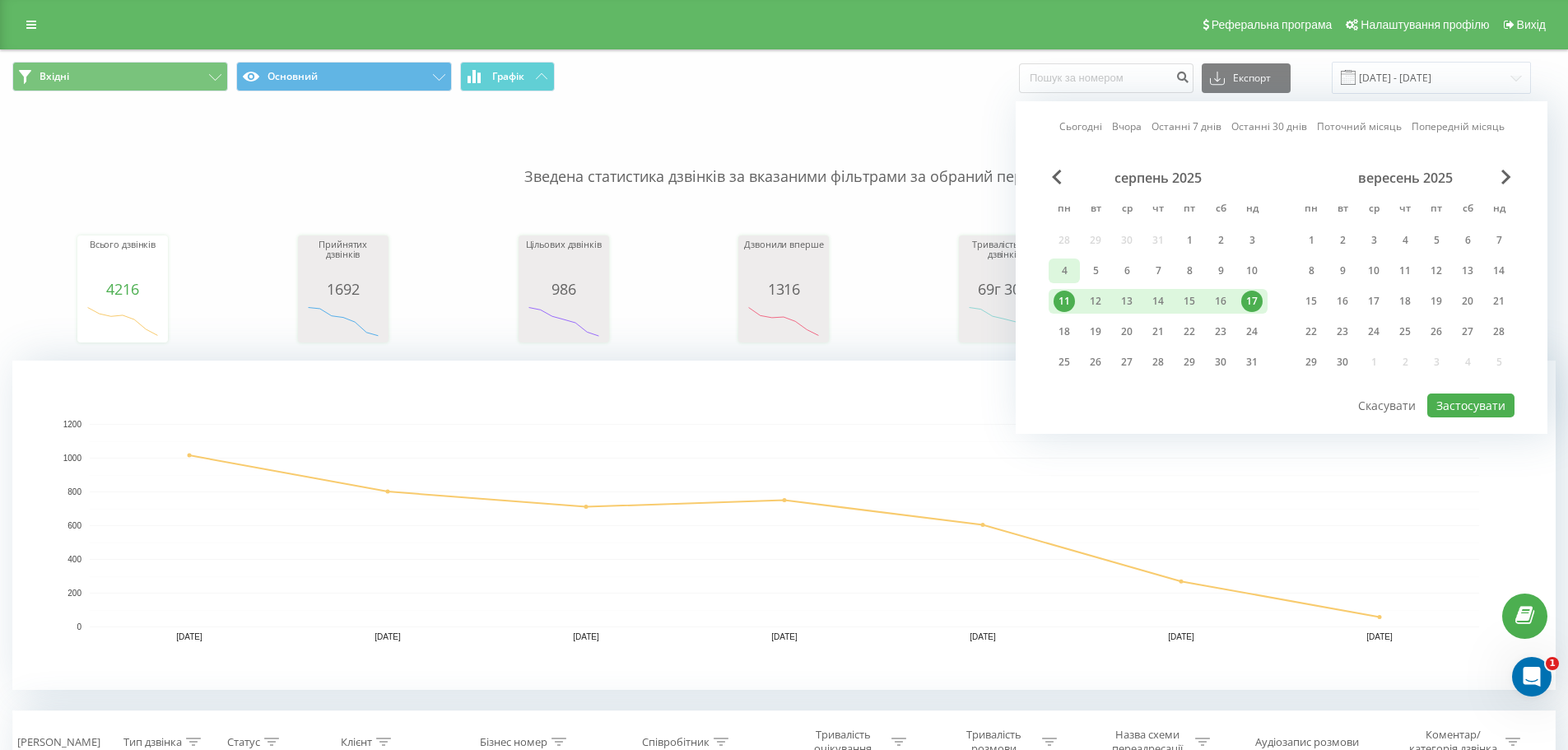
drag, startPoint x: 1051, startPoint y: 274, endPoint x: 1059, endPoint y: 271, distance: 8.5
click at [1052, 274] on div "4" at bounding box center [1064, 270] width 31 height 24
click at [1246, 267] on div "10" at bounding box center [1252, 270] width 22 height 22
click at [1458, 408] on button "Застосувати" at bounding box center [1471, 406] width 87 height 24
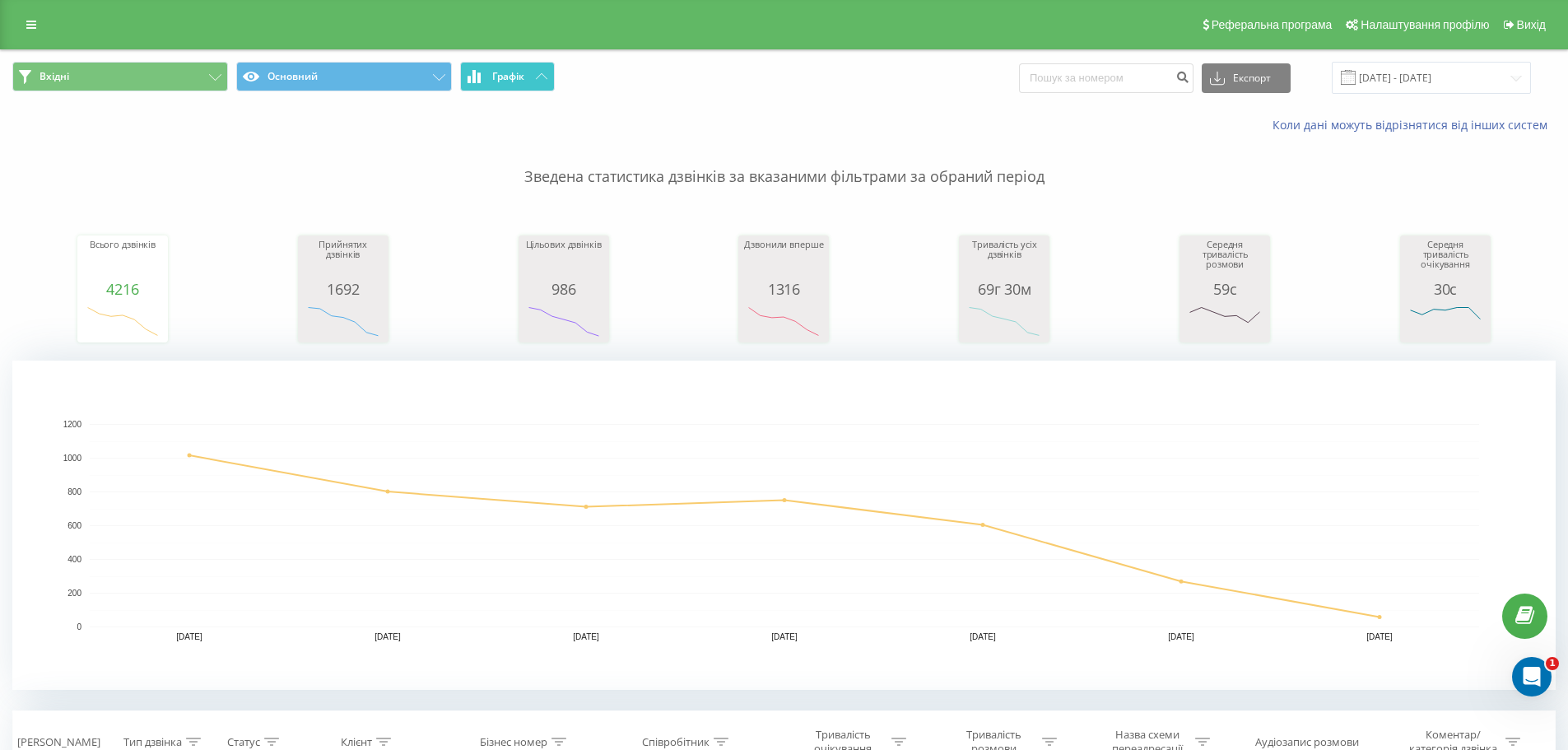
click at [548, 76] on button "Графік" at bounding box center [507, 77] width 94 height 30
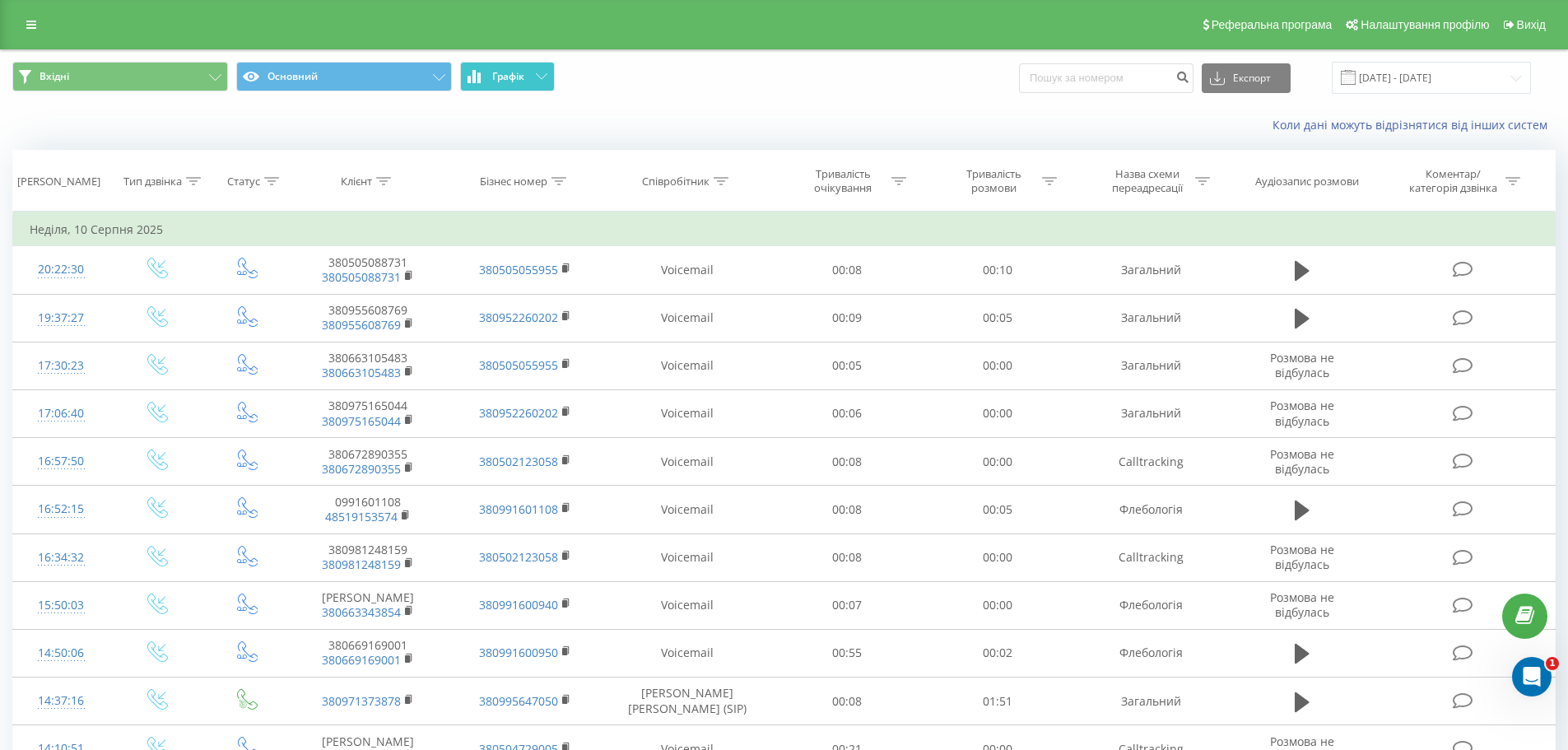
click at [547, 76] on icon at bounding box center [541, 76] width 11 height 6
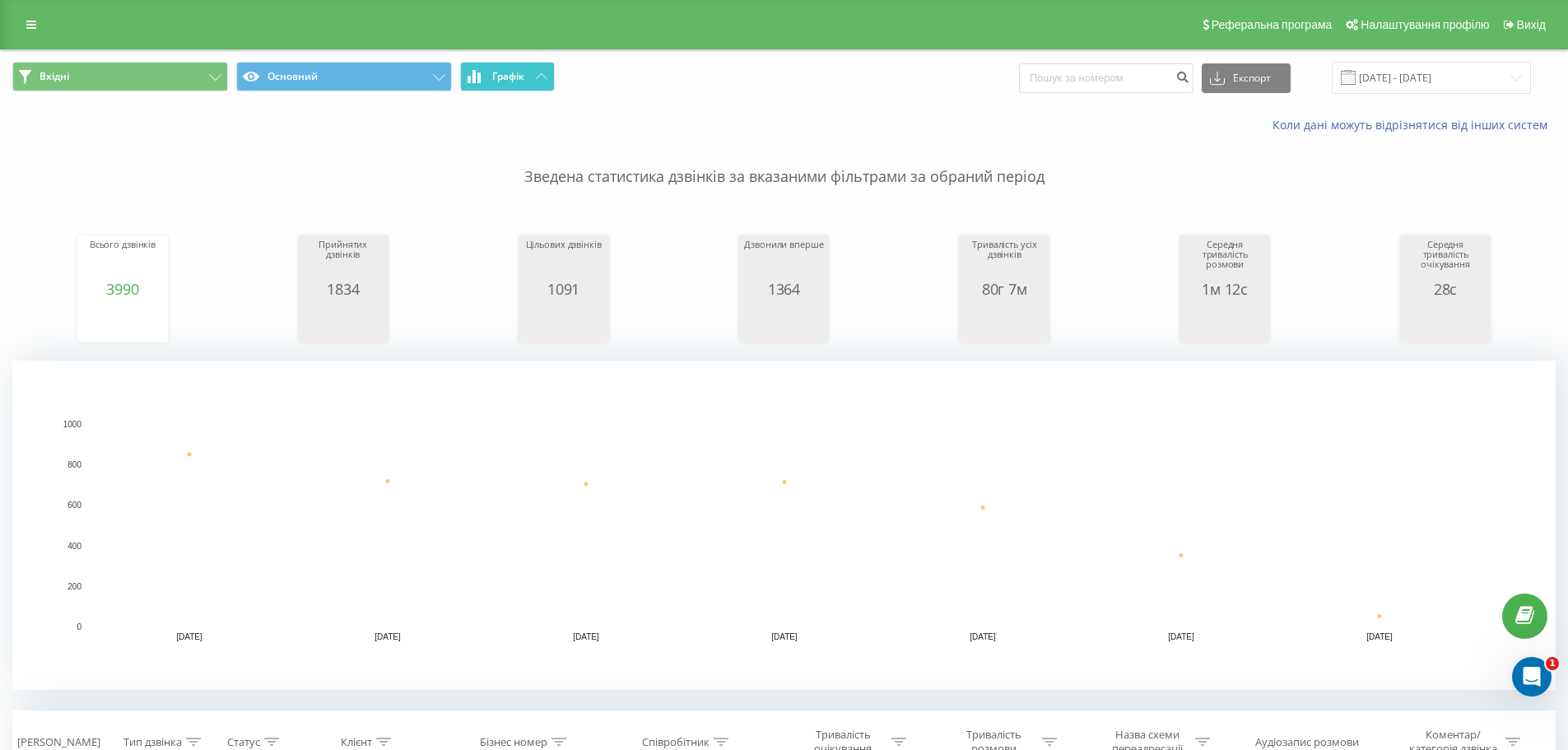
click at [949, 111] on div "Коли дані можуть відрізнятися вiд інших систем" at bounding box center [784, 125] width 1566 height 39
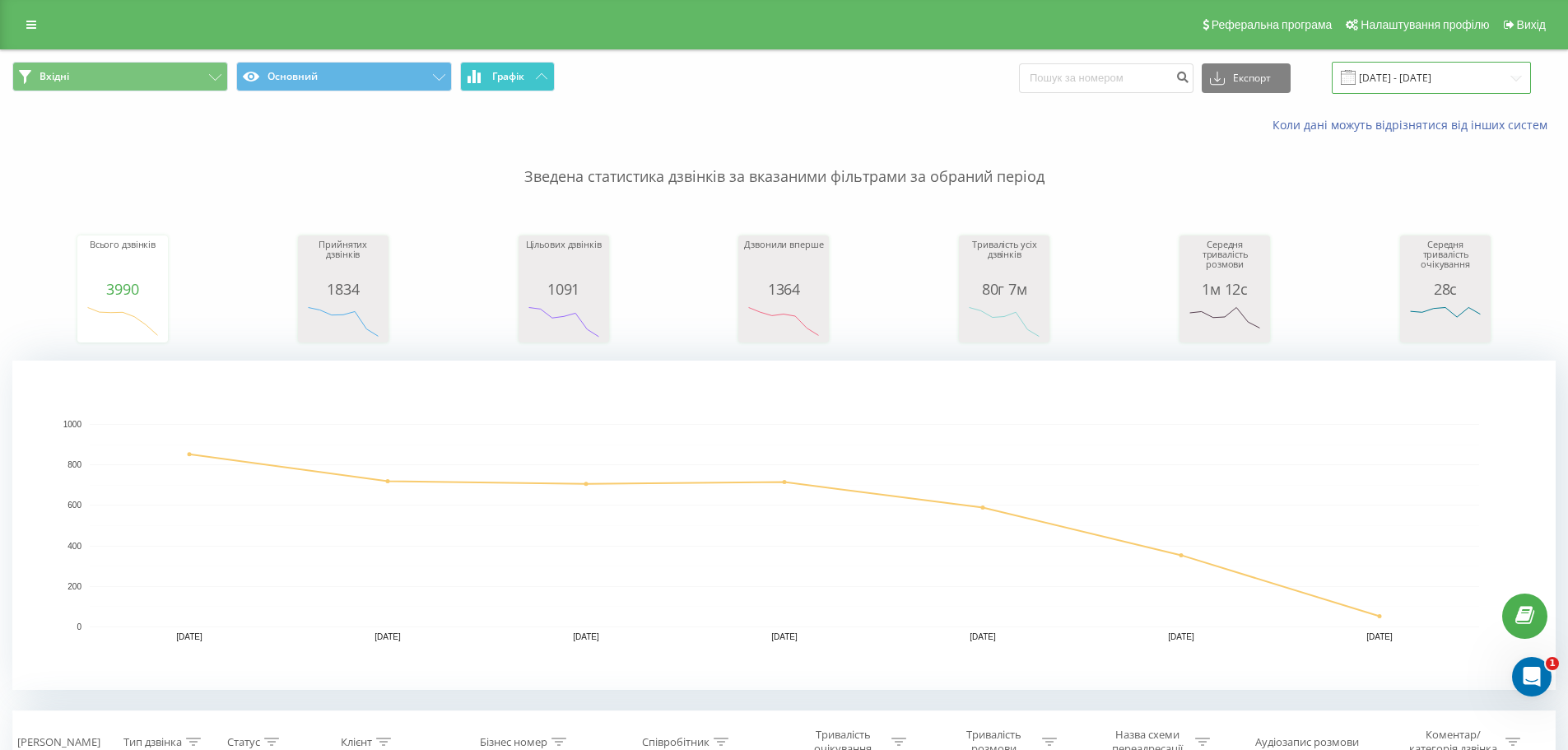
click at [1400, 65] on input "[DATE] - [DATE]" at bounding box center [1431, 78] width 199 height 32
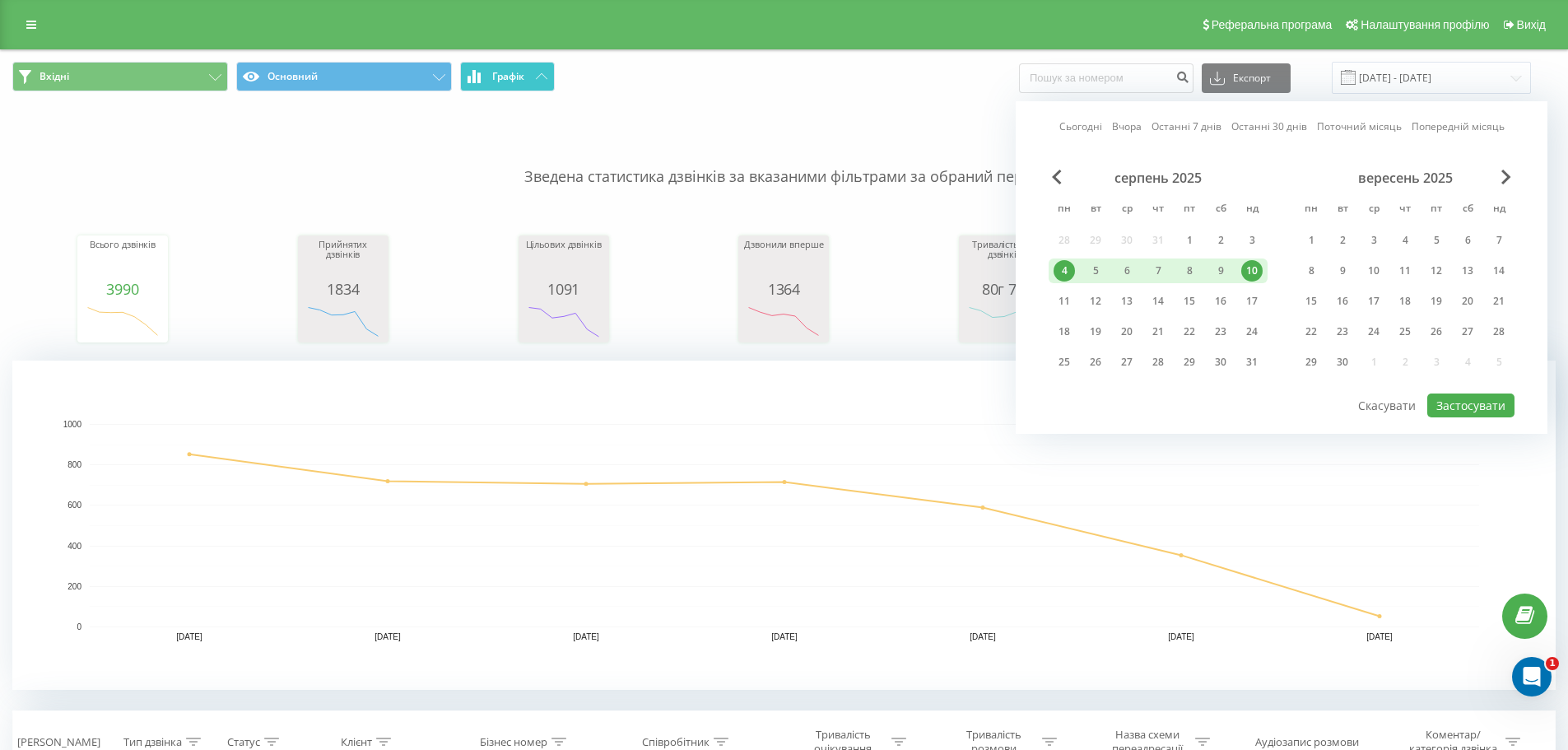
click at [1061, 165] on div "Сьогодні Вчора Останні 7 днів Останні 30 днів Поточний місяць Попередній місяць…" at bounding box center [1281, 267] width 532 height 333
click at [1062, 176] on div "серпень 2025" at bounding box center [1158, 178] width 219 height 17
click at [1052, 176] on span "Previous Month" at bounding box center [1057, 177] width 10 height 15
click at [1066, 275] on div "7" at bounding box center [1064, 270] width 22 height 22
click at [1496, 302] on div "17" at bounding box center [1499, 301] width 22 height 22
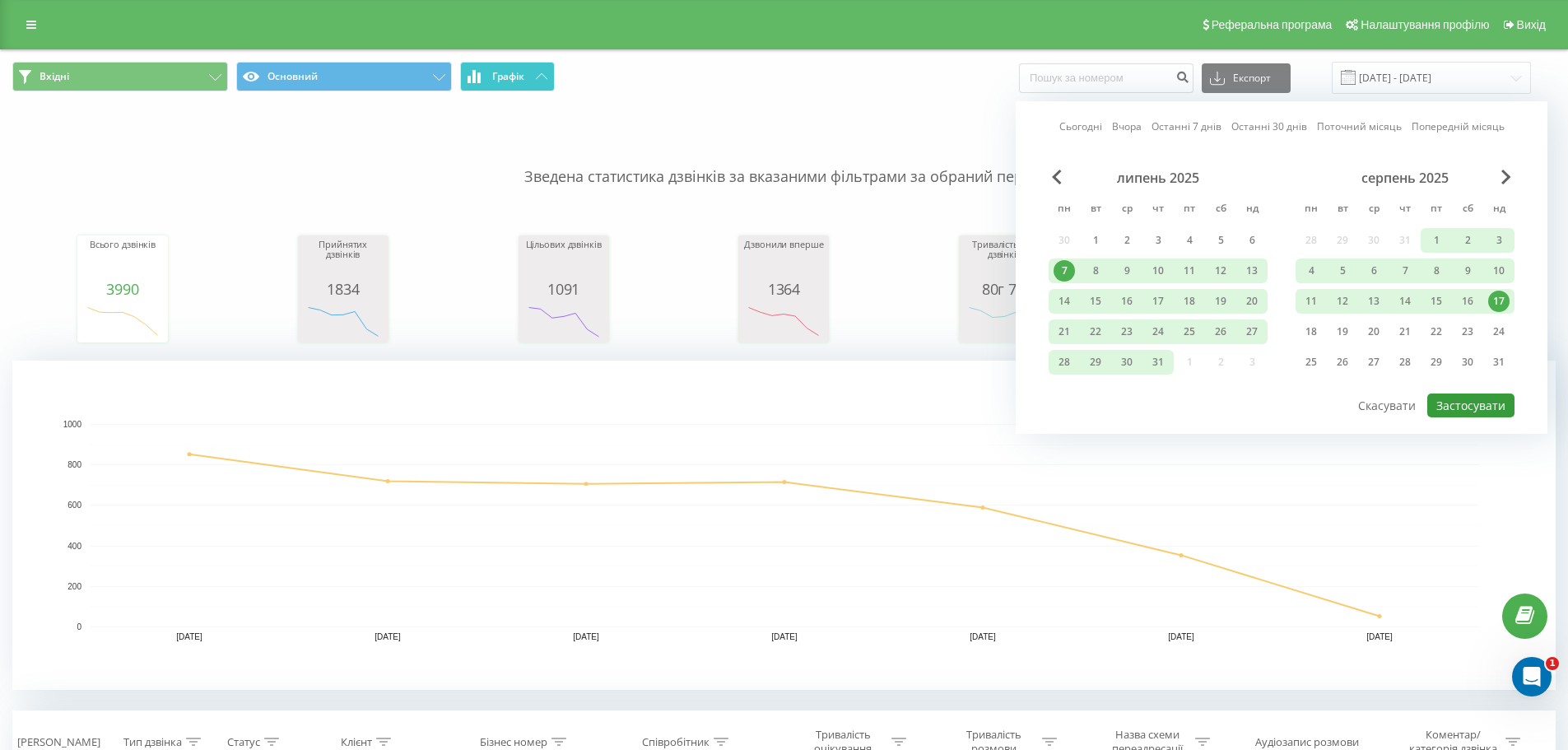
click at [1491, 403] on button "Застосувати" at bounding box center [1471, 406] width 87 height 24
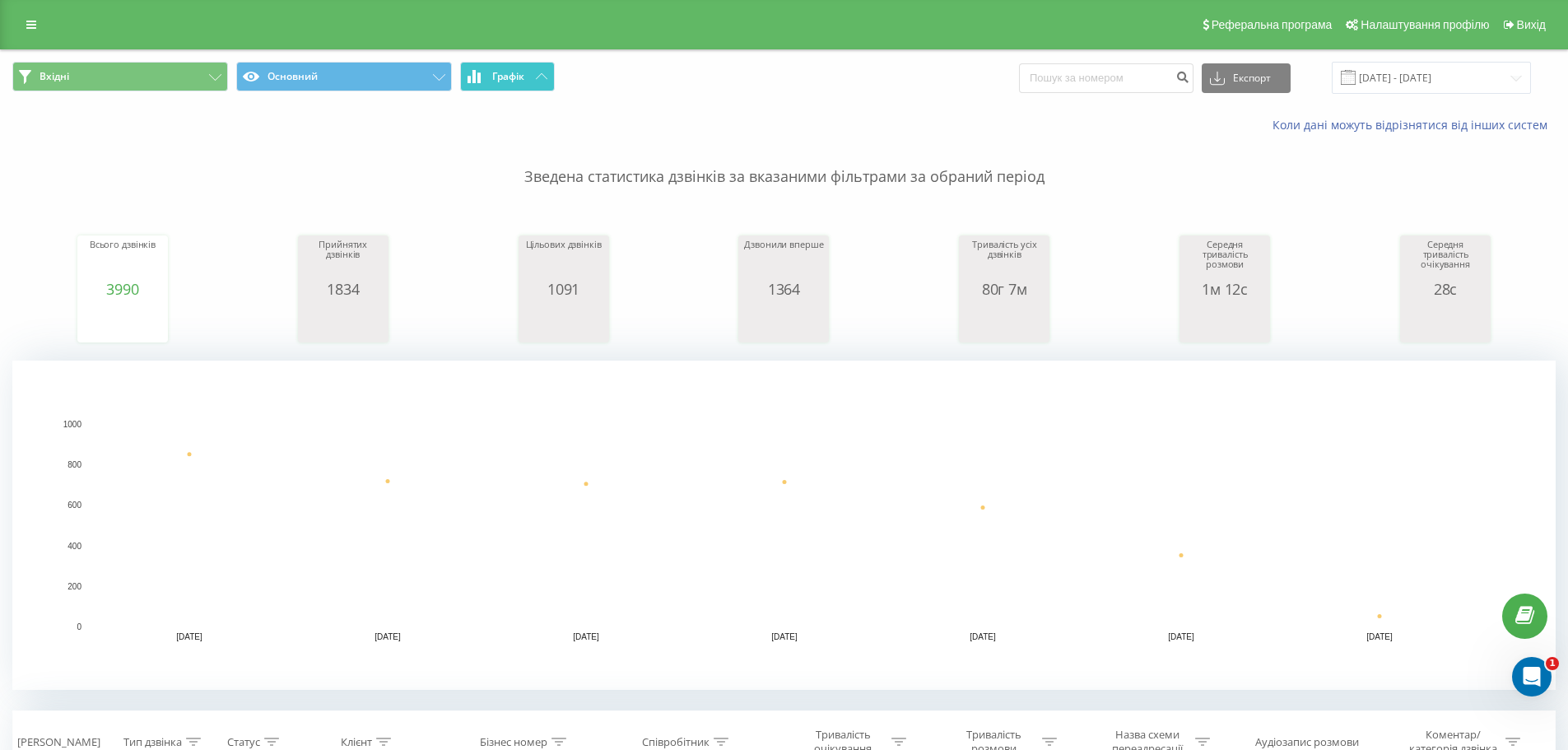
click at [521, 72] on span "Графік" at bounding box center [508, 77] width 32 height 11
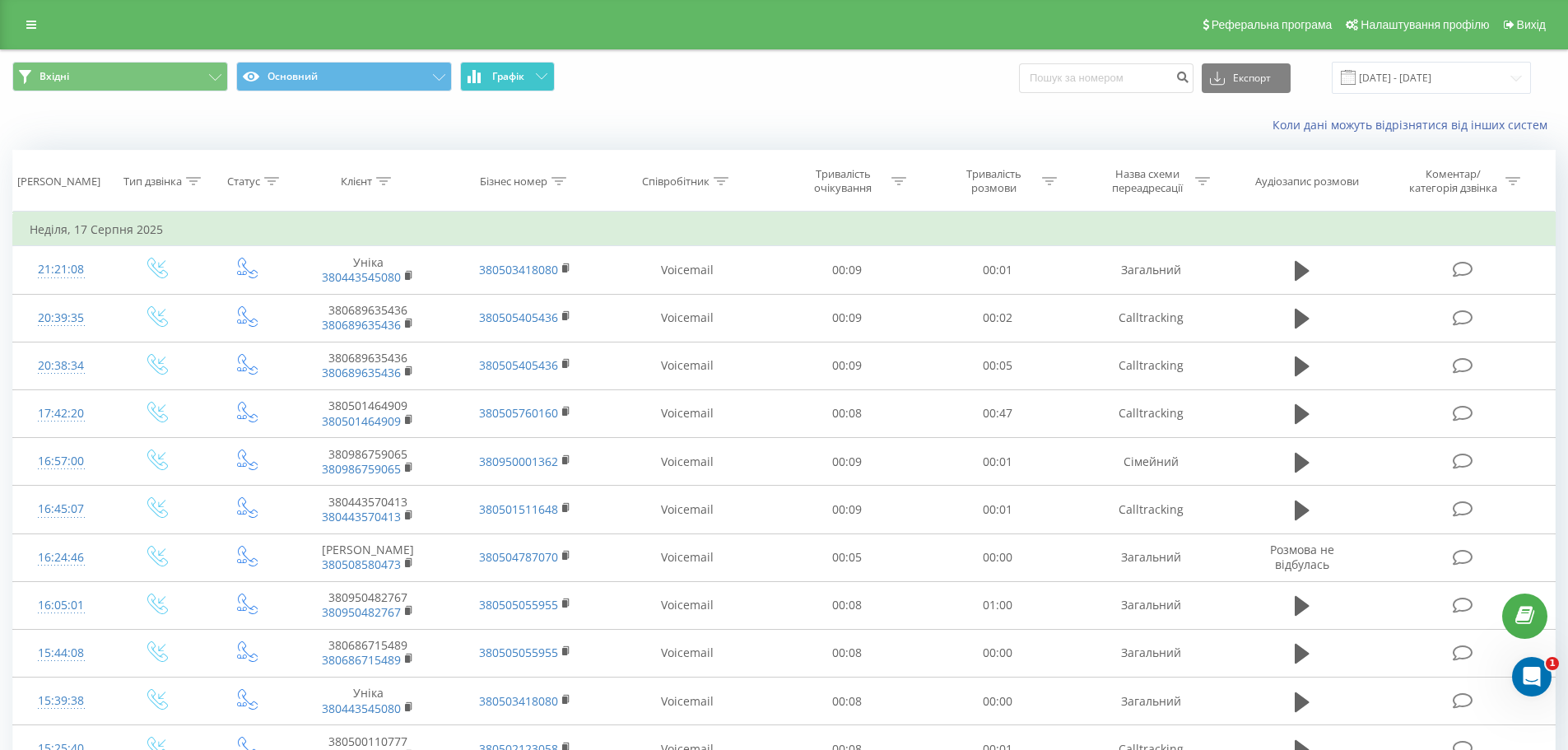
click at [536, 82] on button "Графік" at bounding box center [507, 77] width 94 height 30
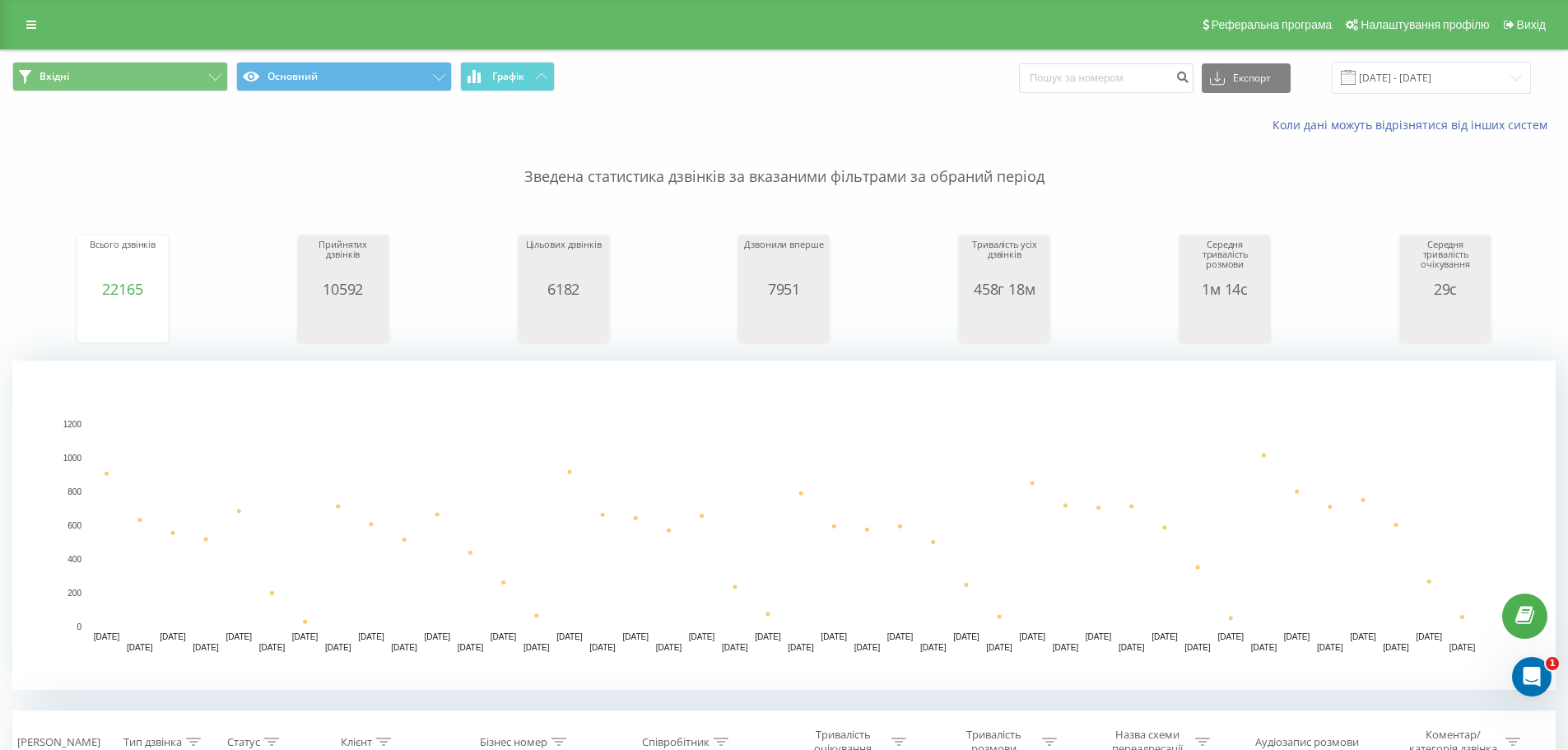
click at [564, 483] on rect "A chart." at bounding box center [784, 525] width 1389 height 203
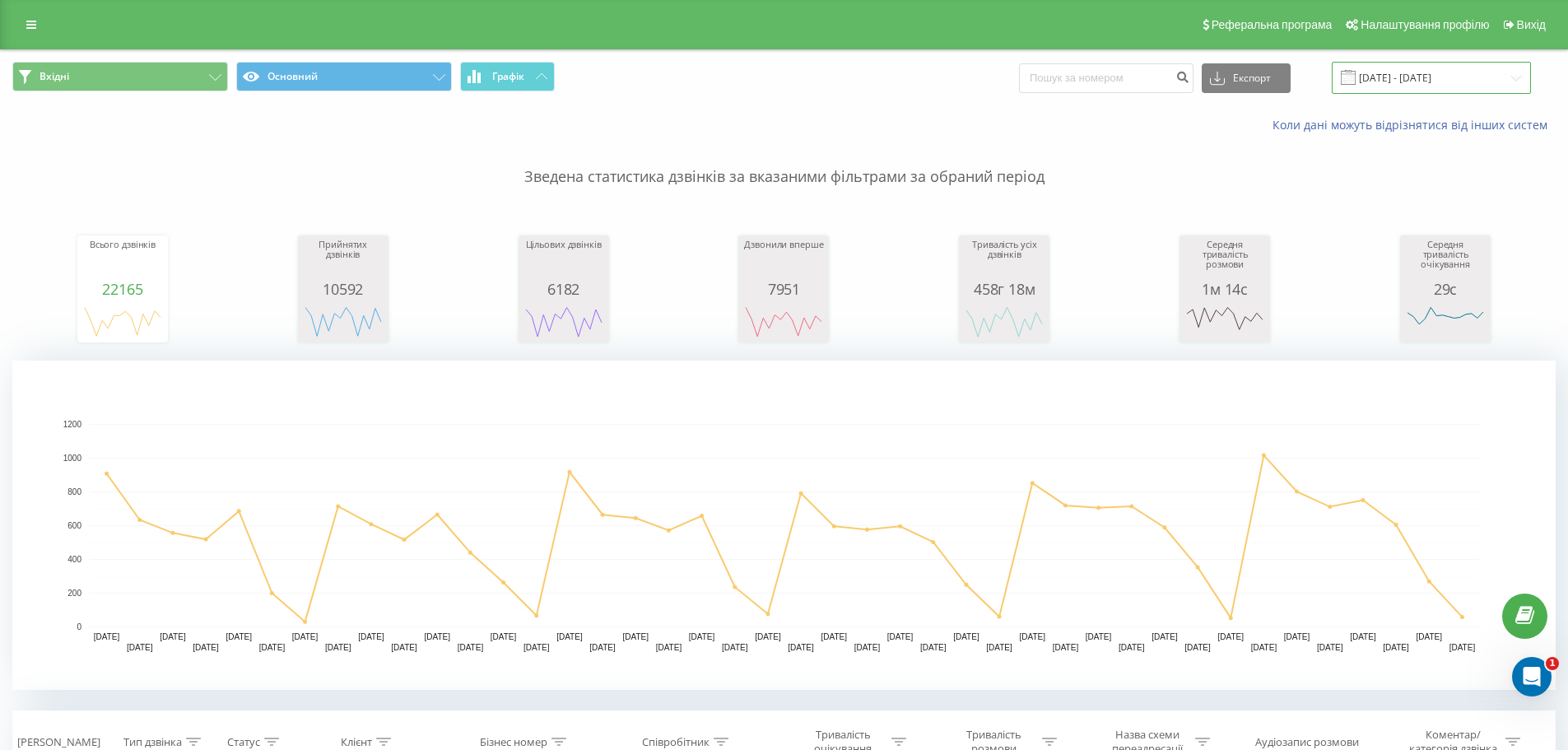
click at [1428, 64] on input "[DATE] - [DATE]" at bounding box center [1431, 78] width 199 height 32
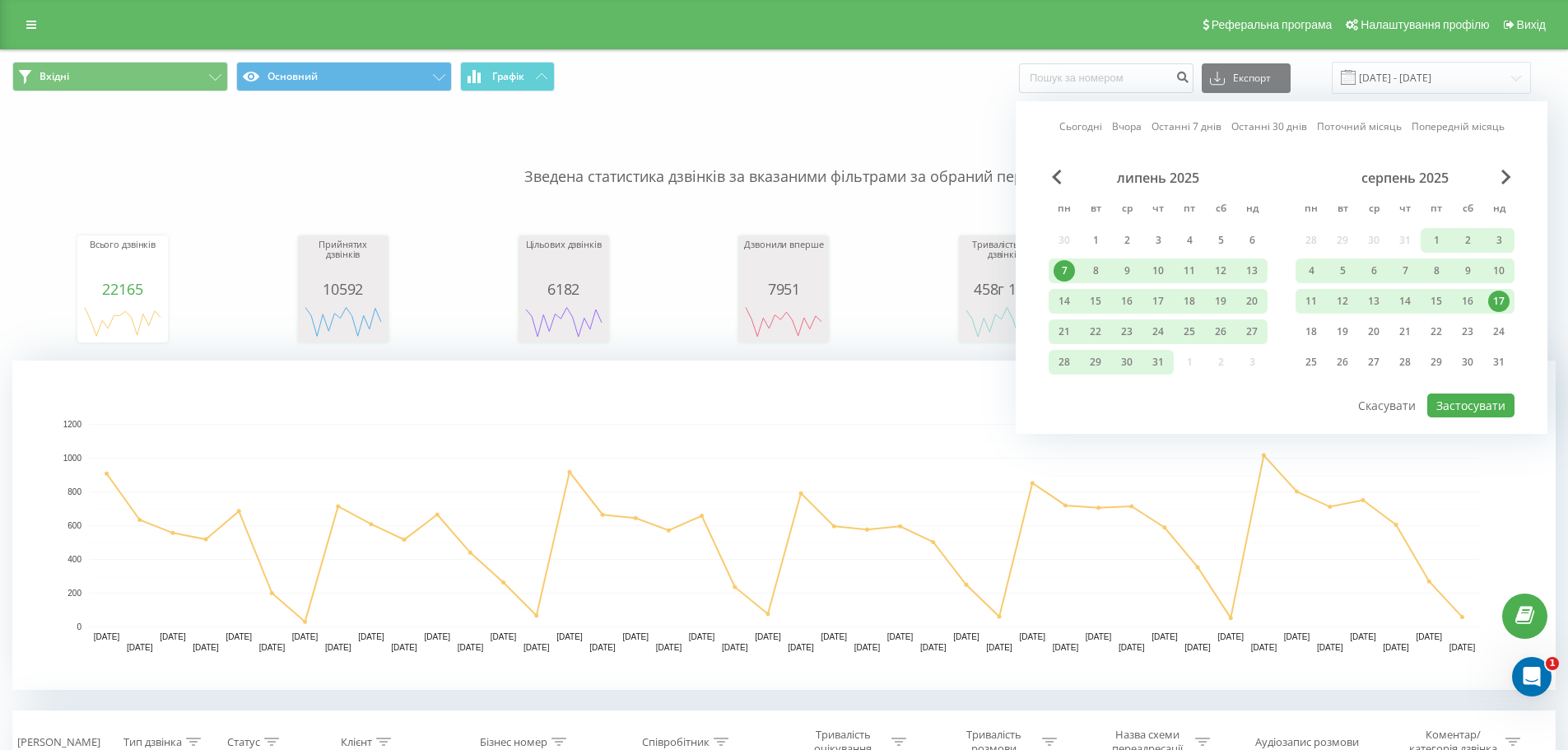
click at [1063, 265] on div "7" at bounding box center [1064, 270] width 22 height 22
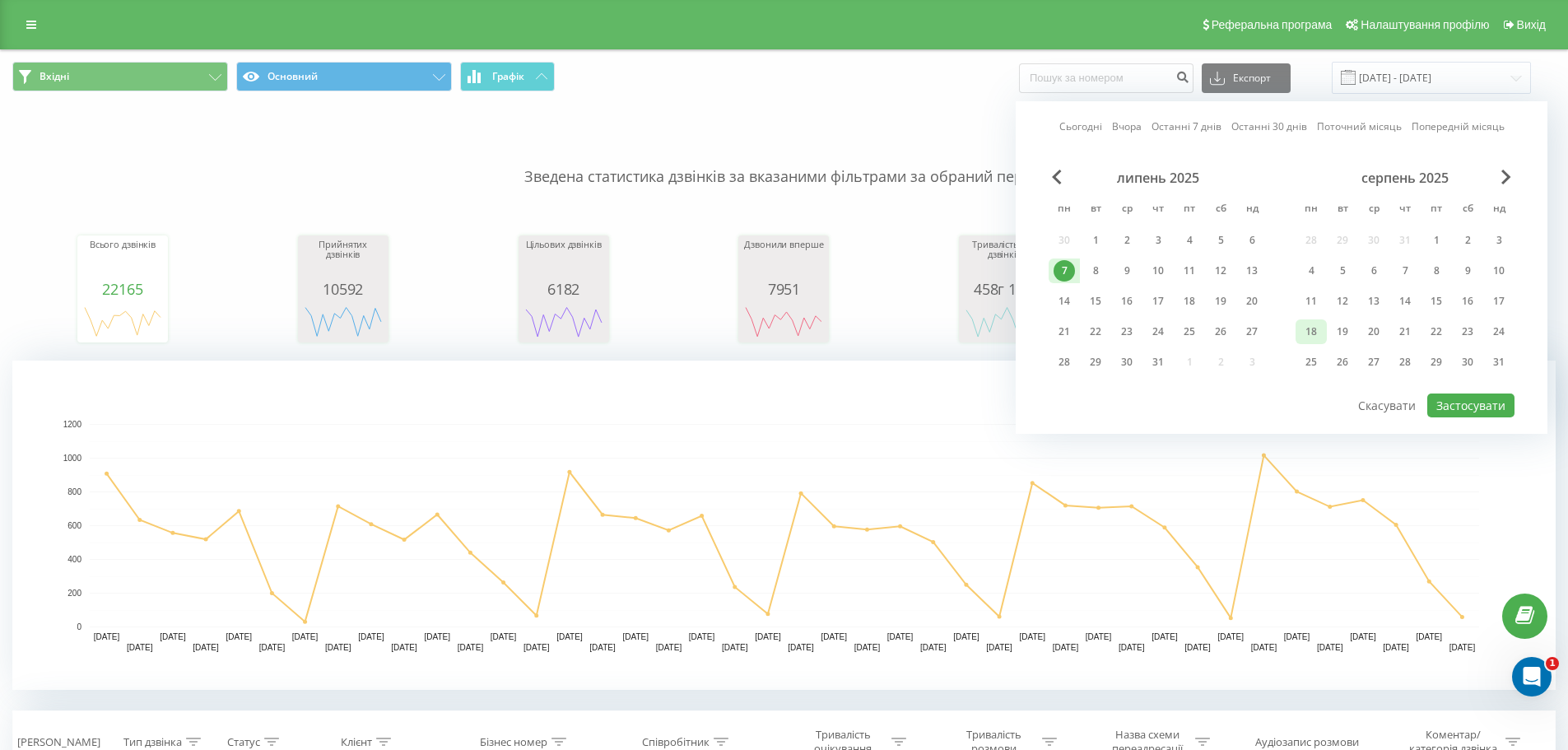
click at [1305, 330] on div "18" at bounding box center [1311, 331] width 22 height 22
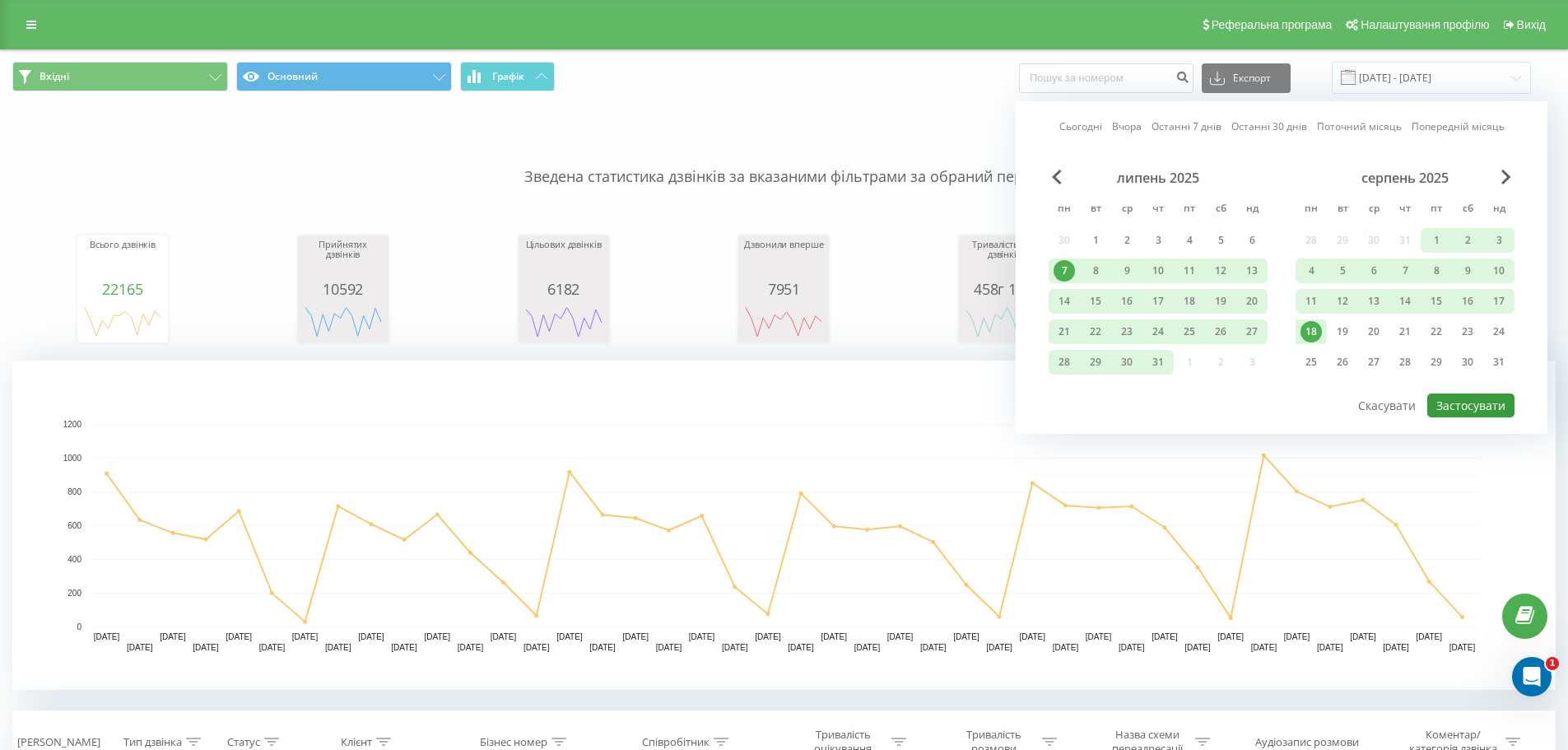
click at [1475, 401] on button "Застосувати" at bounding box center [1471, 406] width 87 height 24
type input "[DATE] - [DATE]"
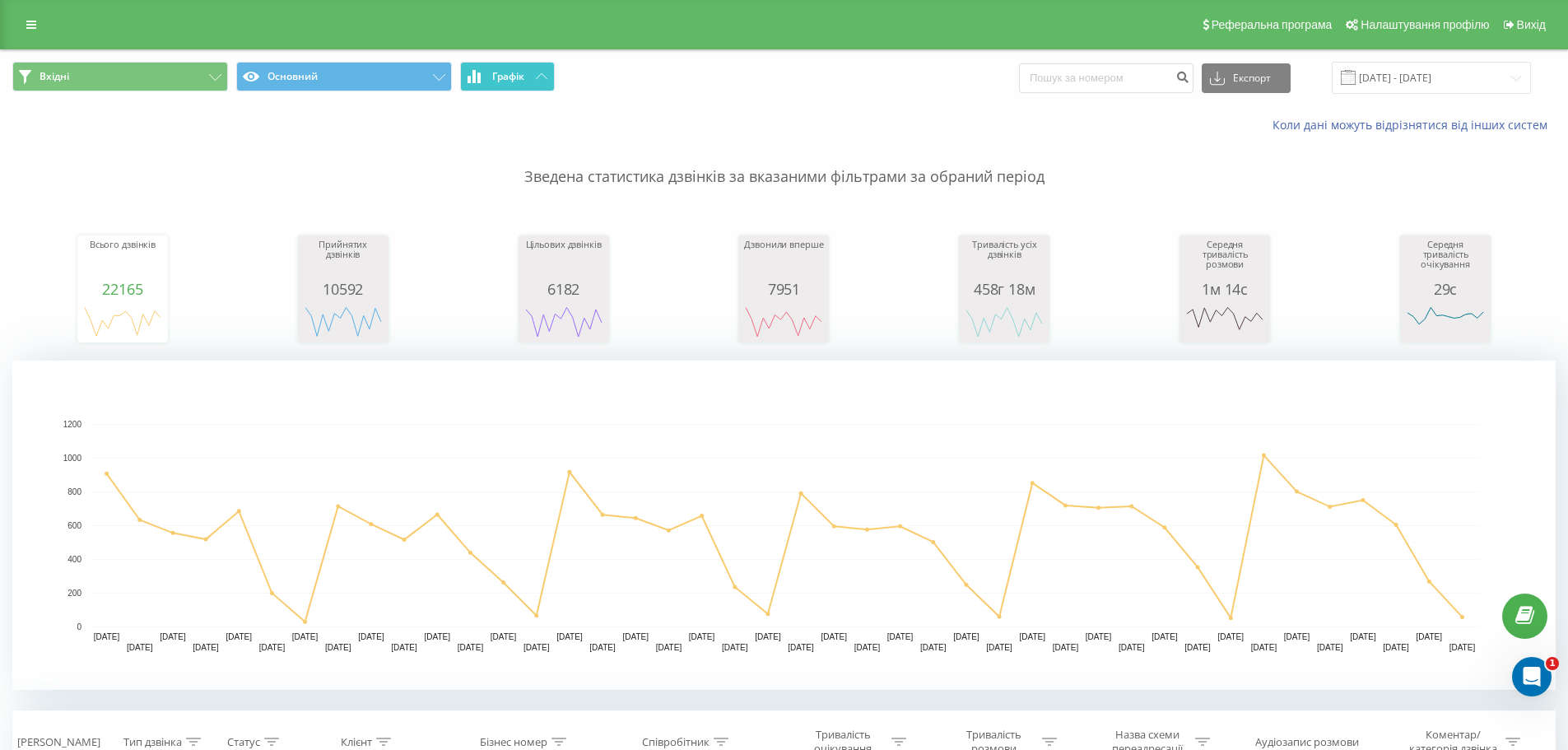
click at [534, 64] on button "Графік" at bounding box center [507, 77] width 94 height 30
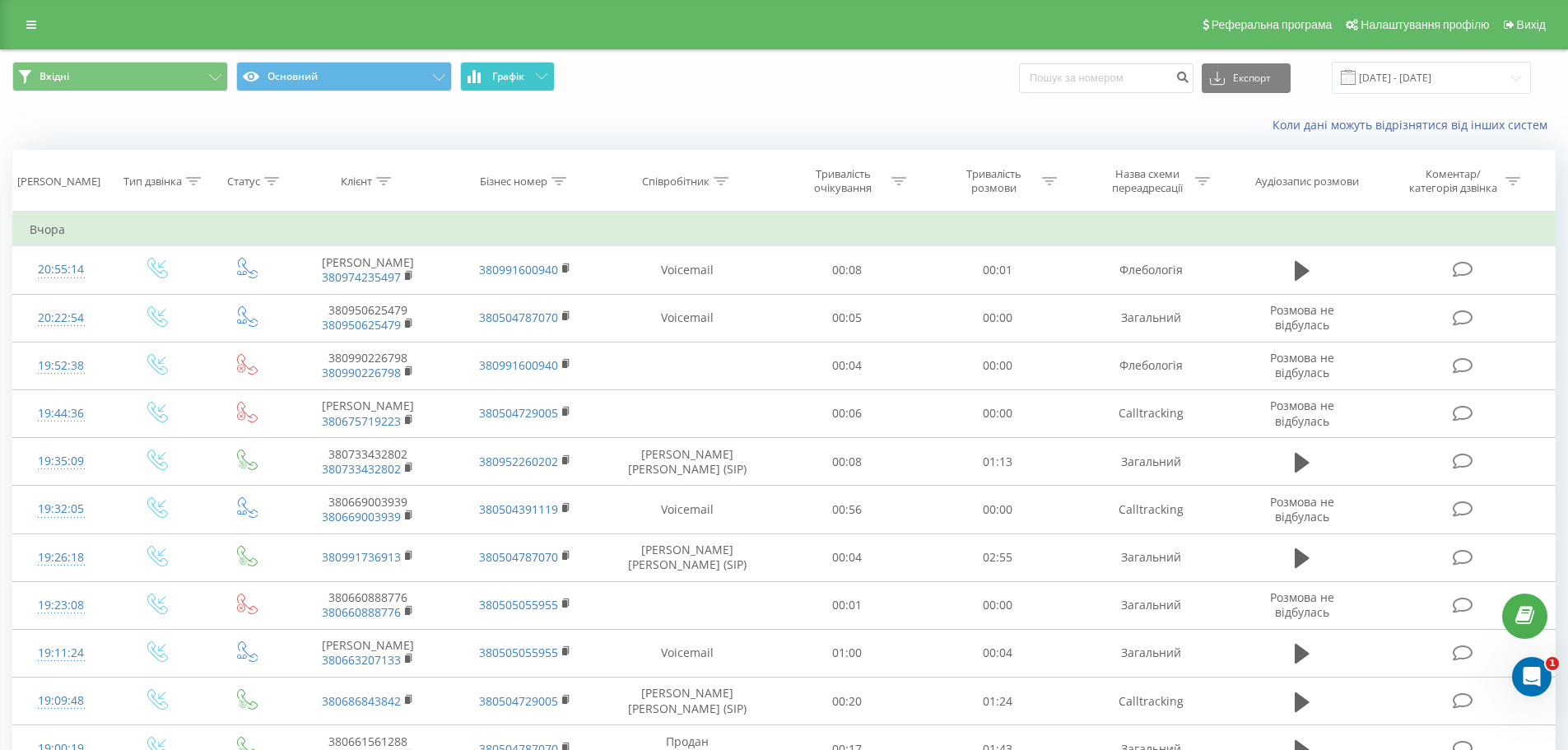
click at [531, 65] on button "Графік" at bounding box center [507, 77] width 94 height 30
